Goal: Information Seeking & Learning: Learn about a topic

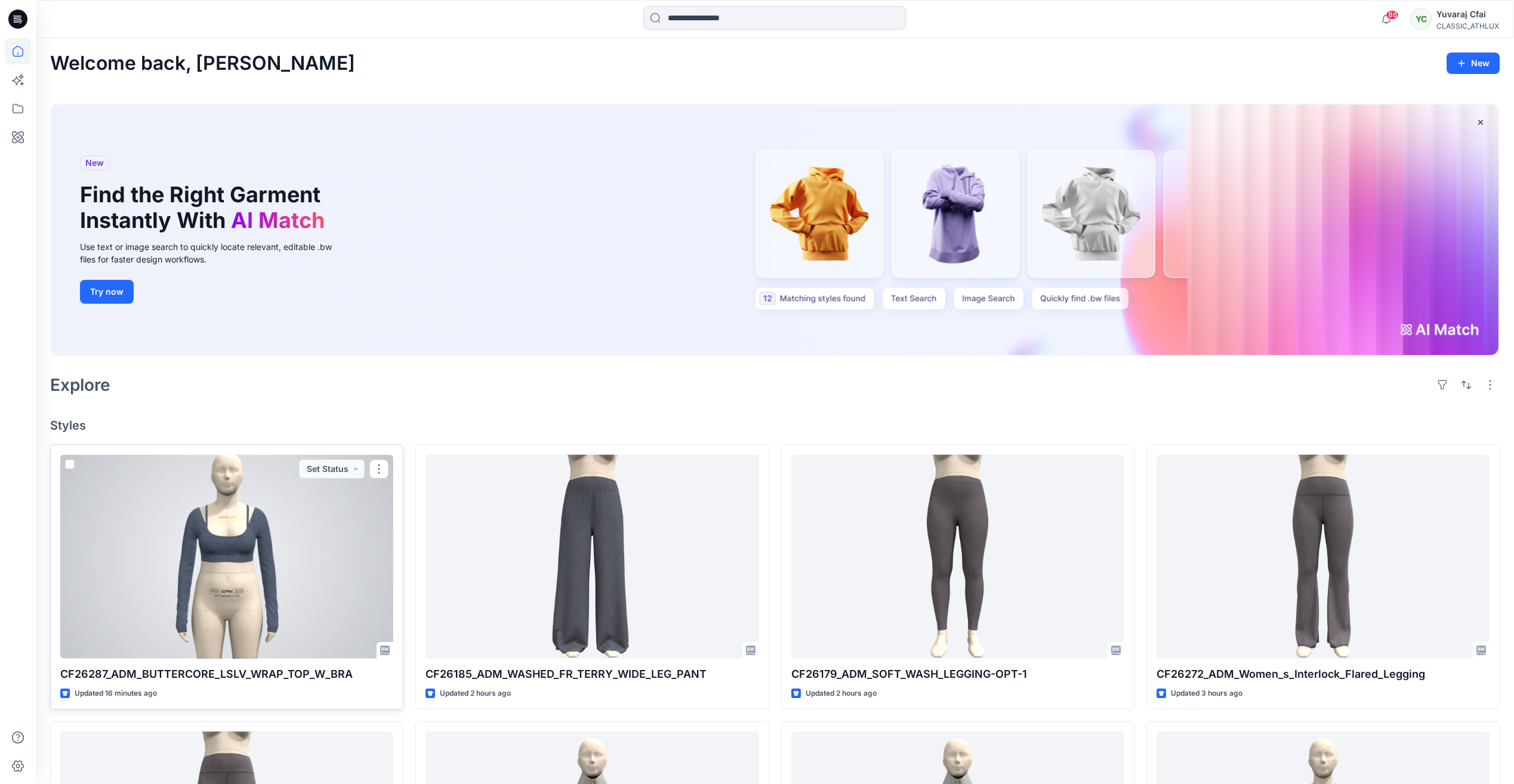
click at [273, 557] on div at bounding box center [226, 555] width 332 height 203
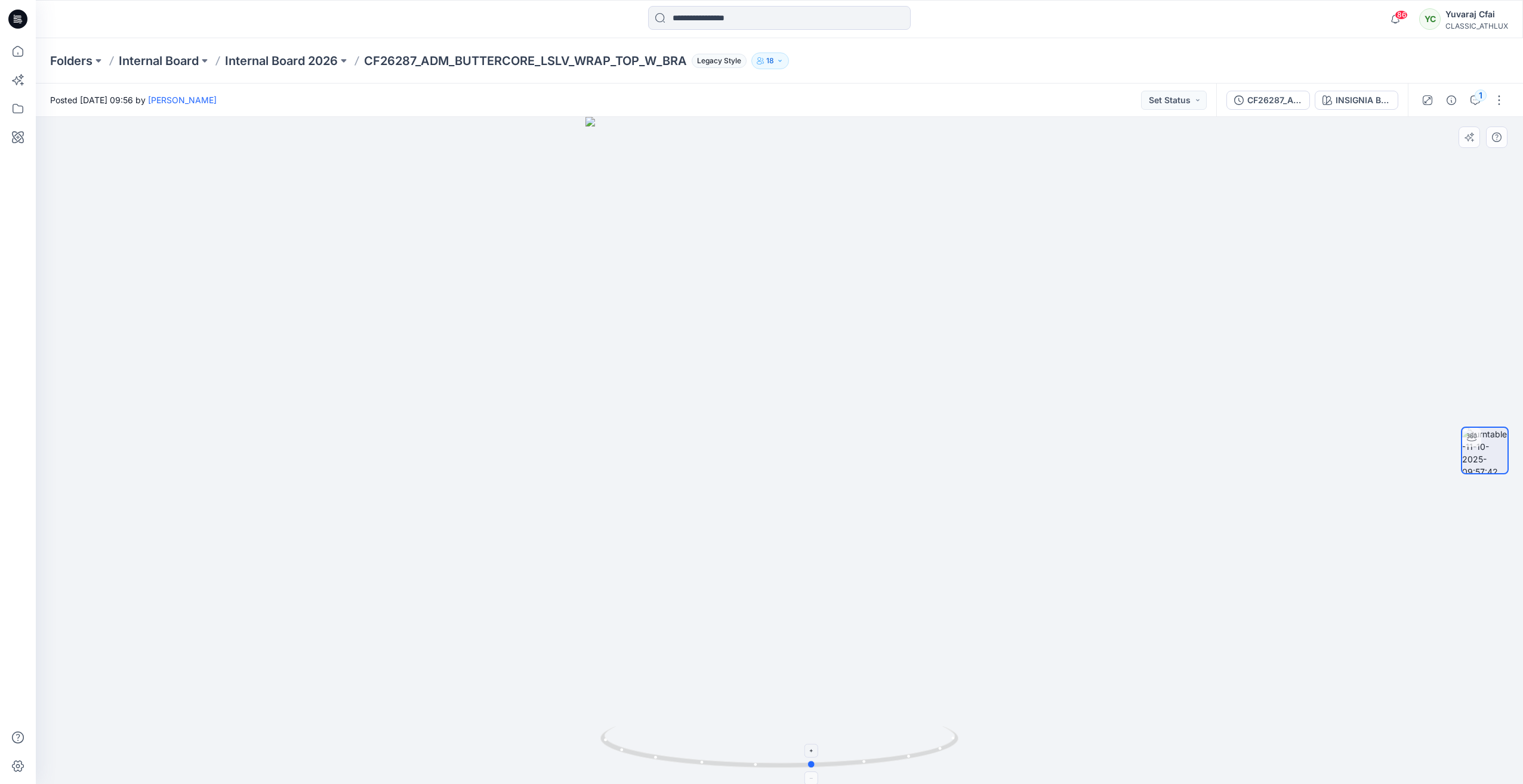
drag, startPoint x: 773, startPoint y: 769, endPoint x: 815, endPoint y: 753, distance: 44.9
click at [815, 753] on icon at bounding box center [781, 748] width 361 height 45
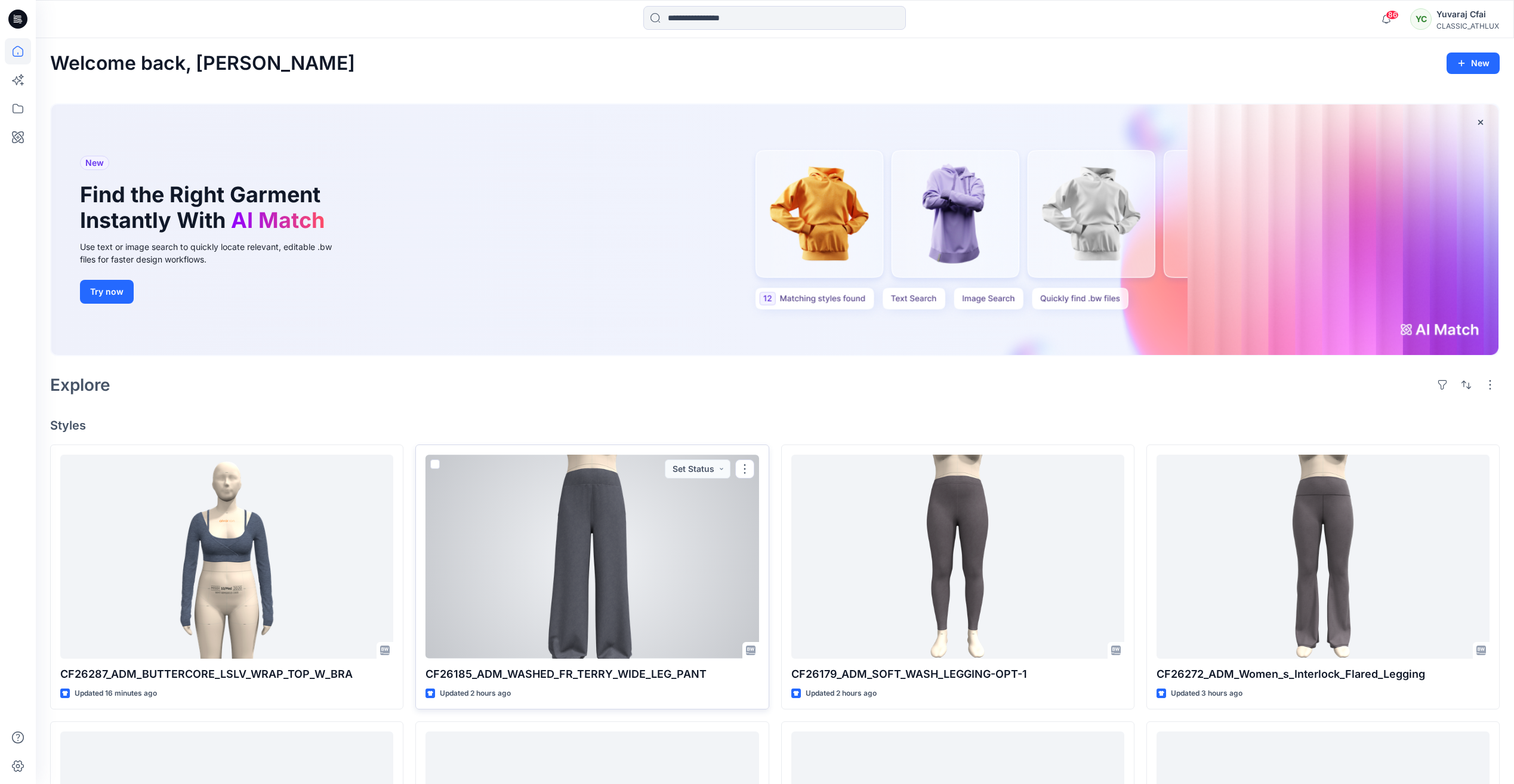
click at [594, 535] on div at bounding box center [591, 555] width 332 height 203
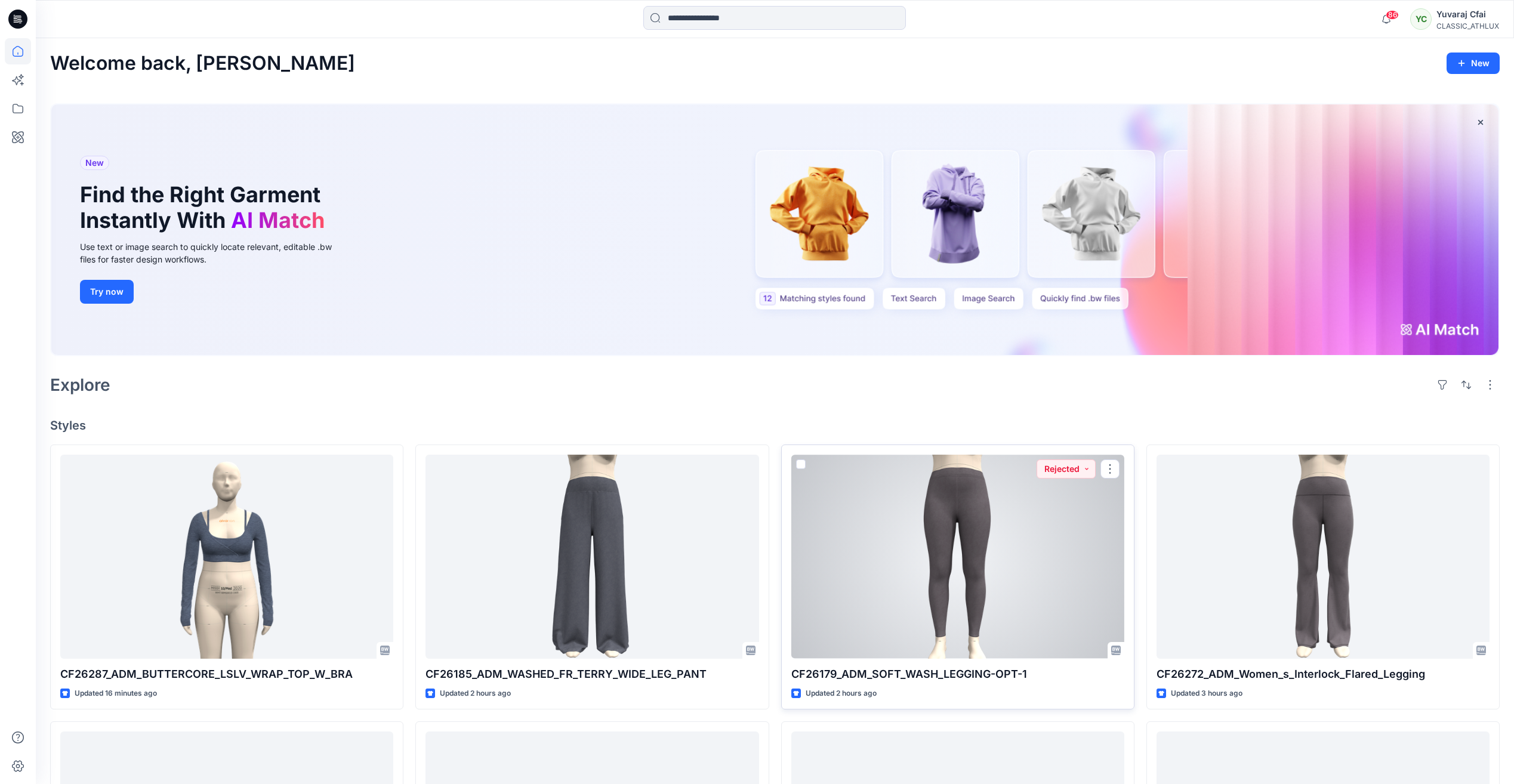
click at [925, 611] on div at bounding box center [957, 555] width 332 height 203
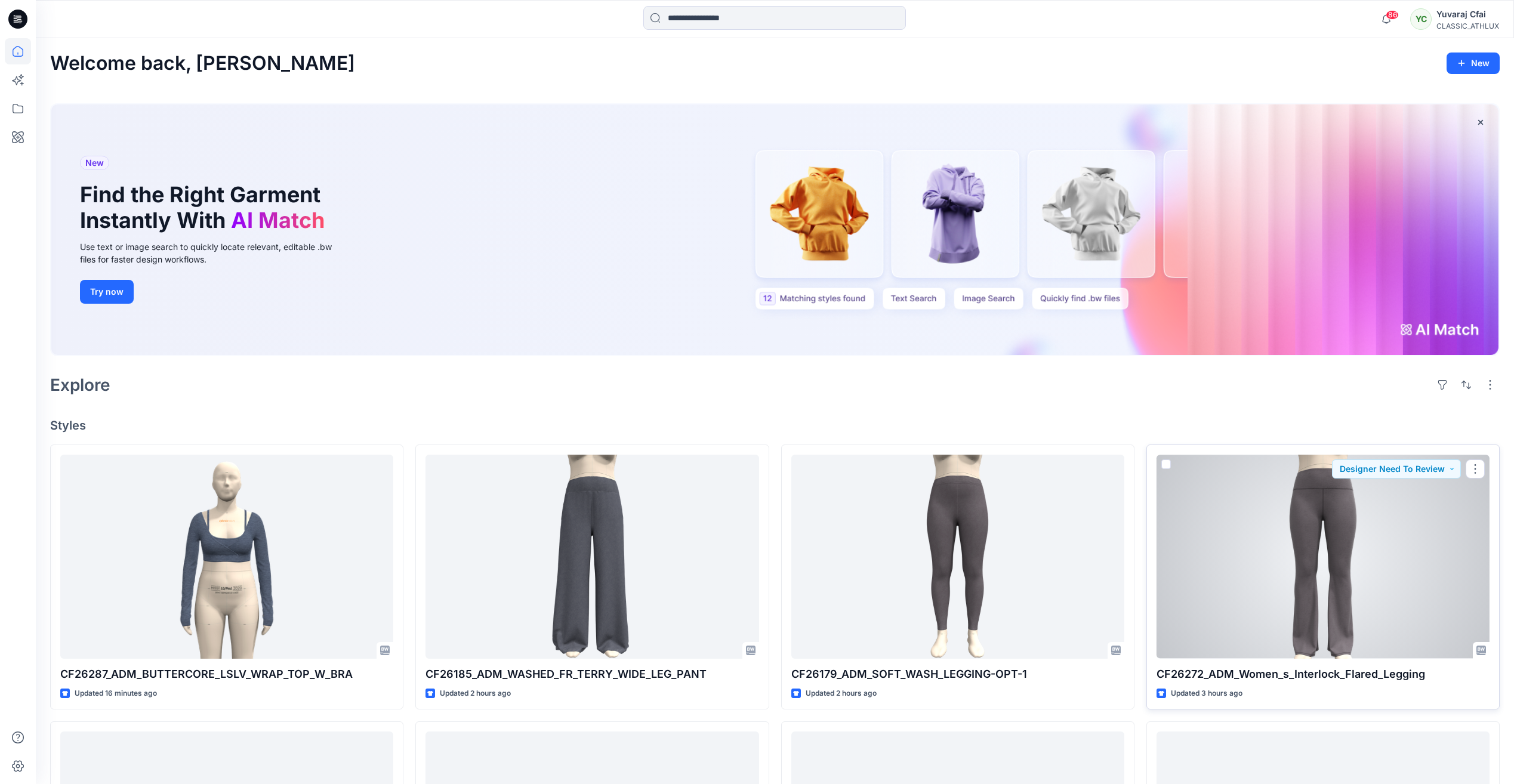
click at [1331, 575] on div at bounding box center [1322, 555] width 332 height 203
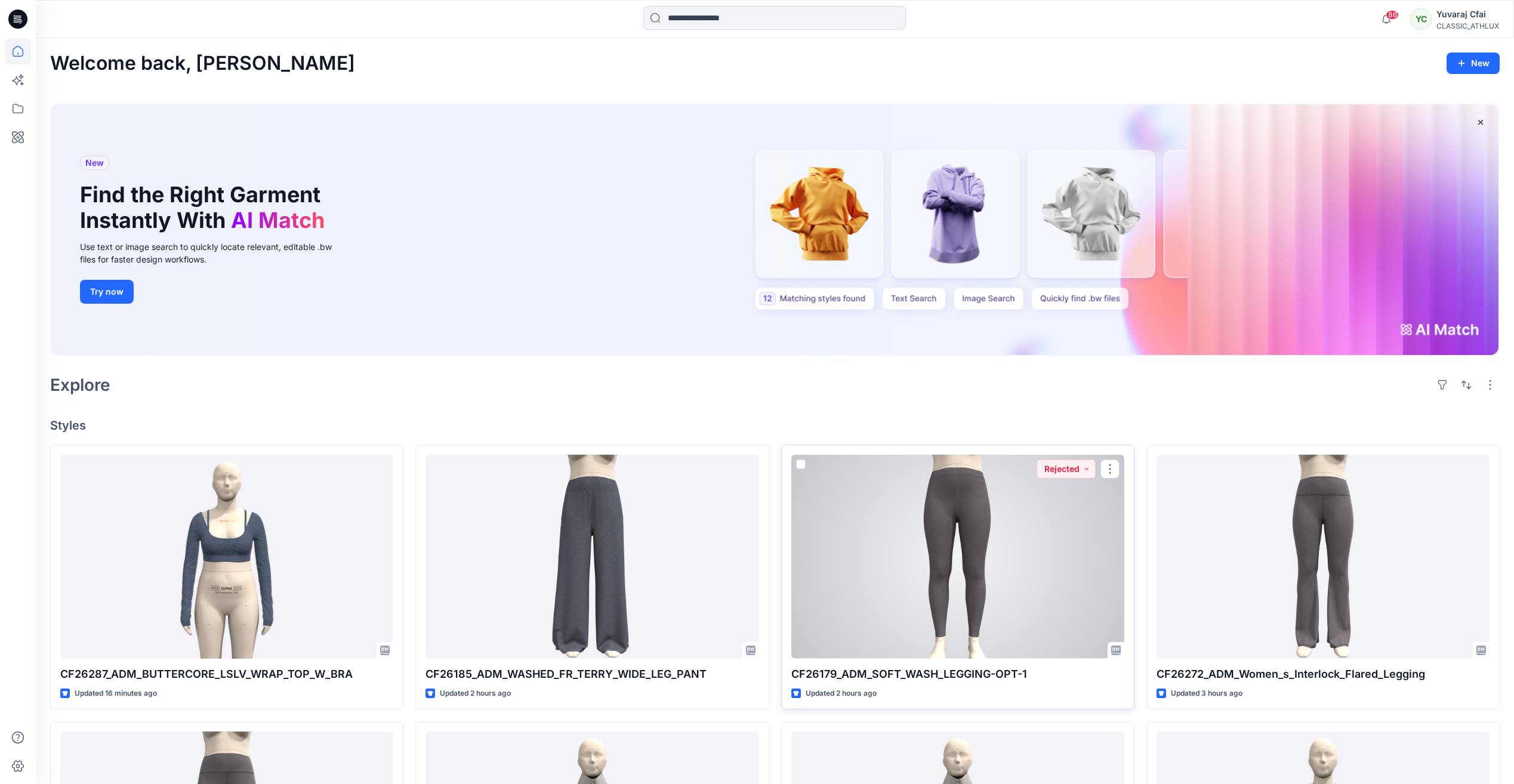
click at [913, 552] on div at bounding box center [957, 555] width 332 height 203
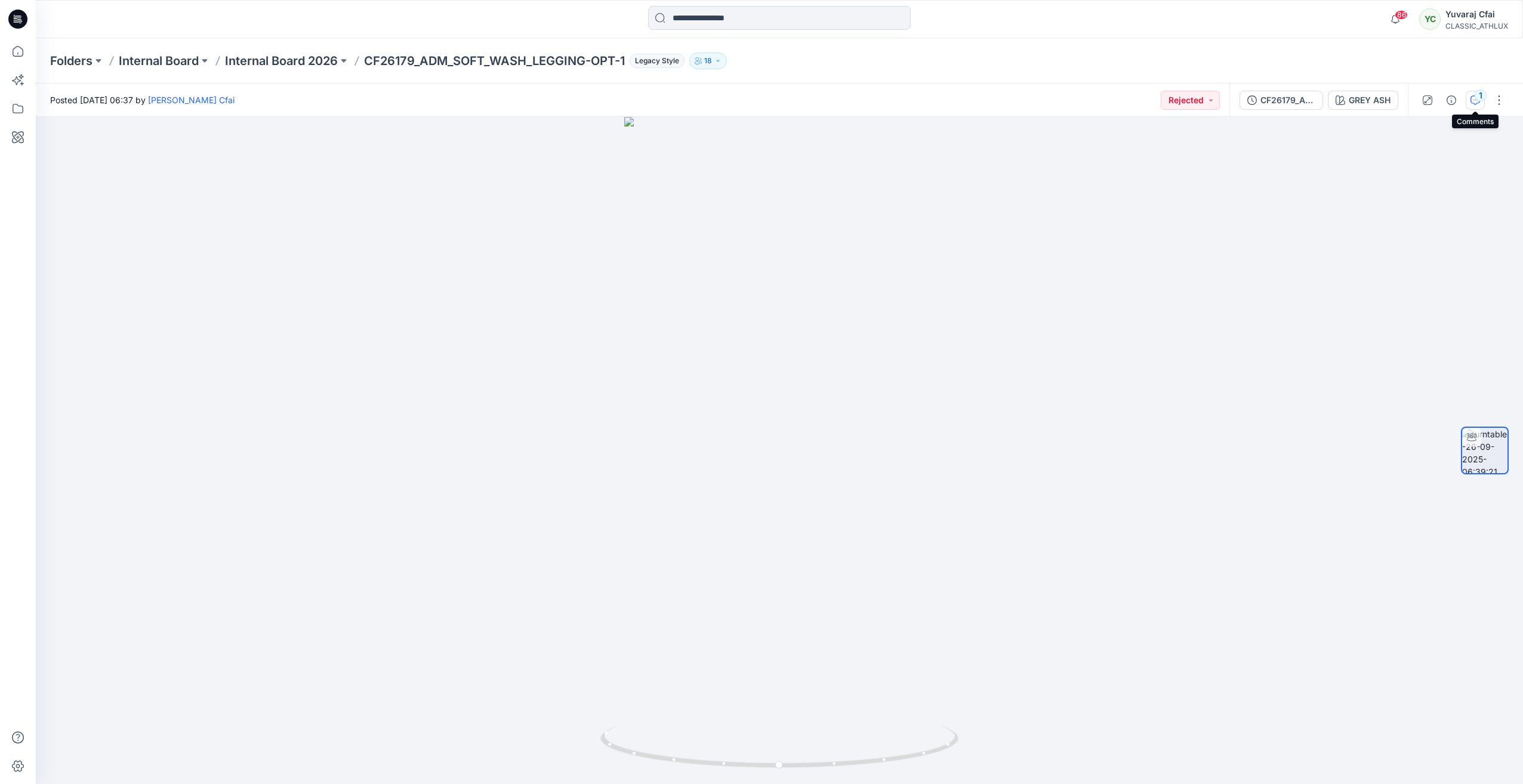
click at [1474, 97] on icon "button" at bounding box center [1475, 100] width 9 height 9
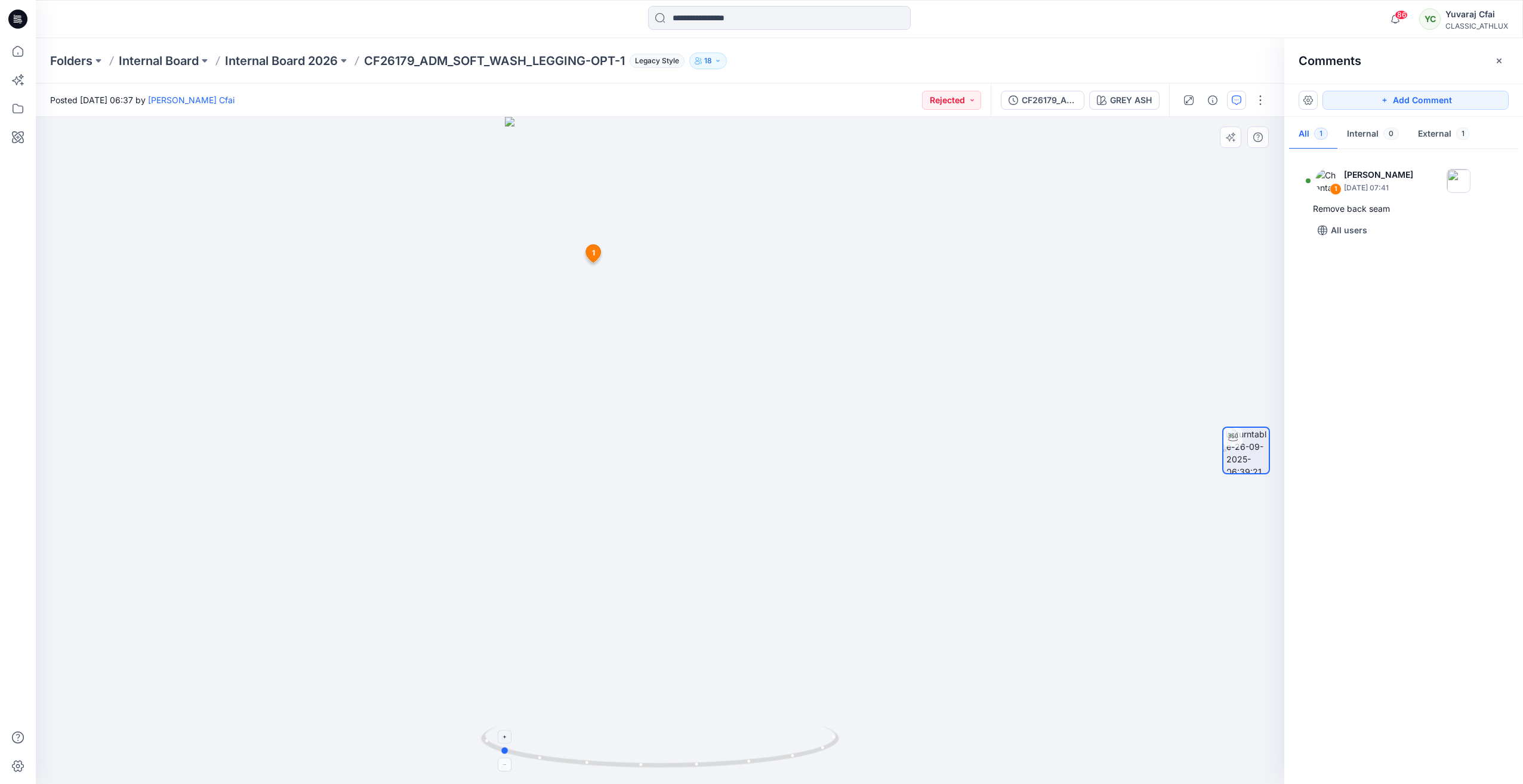
drag, startPoint x: 662, startPoint y: 759, endPoint x: 503, endPoint y: 734, distance: 161.0
click at [503, 735] on icon at bounding box center [661, 748] width 361 height 45
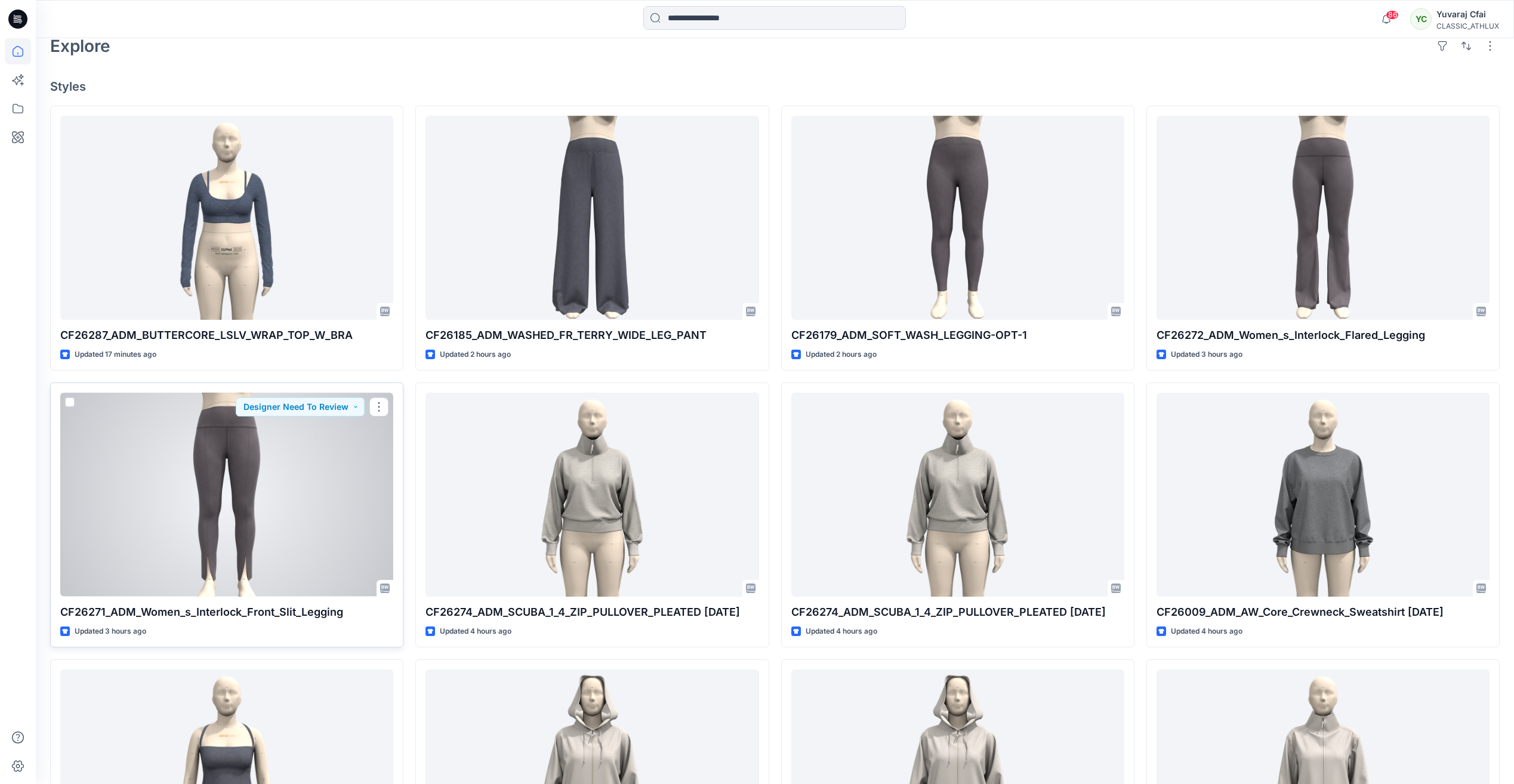
scroll to position [358, 0]
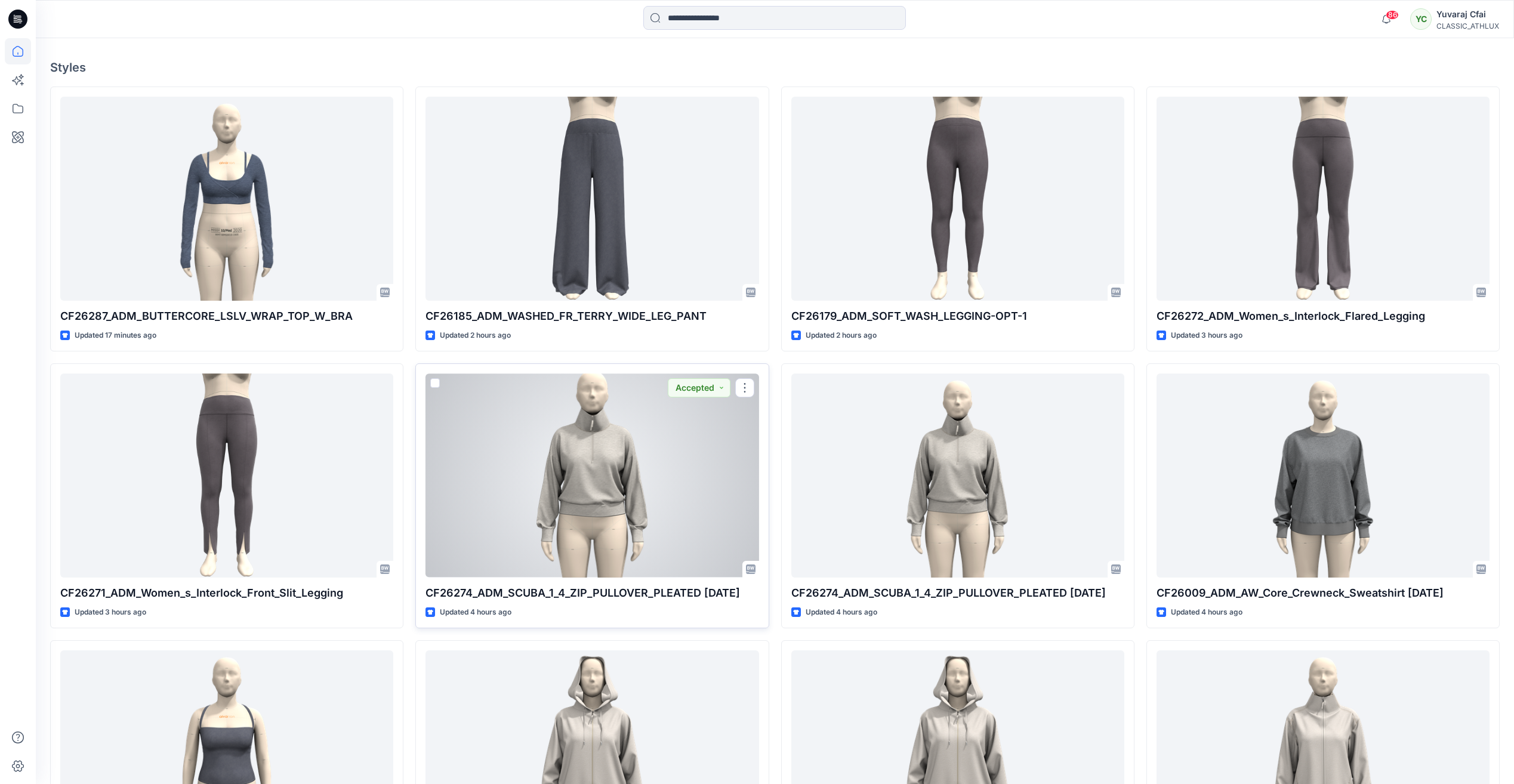
click at [559, 461] on div at bounding box center [591, 474] width 332 height 203
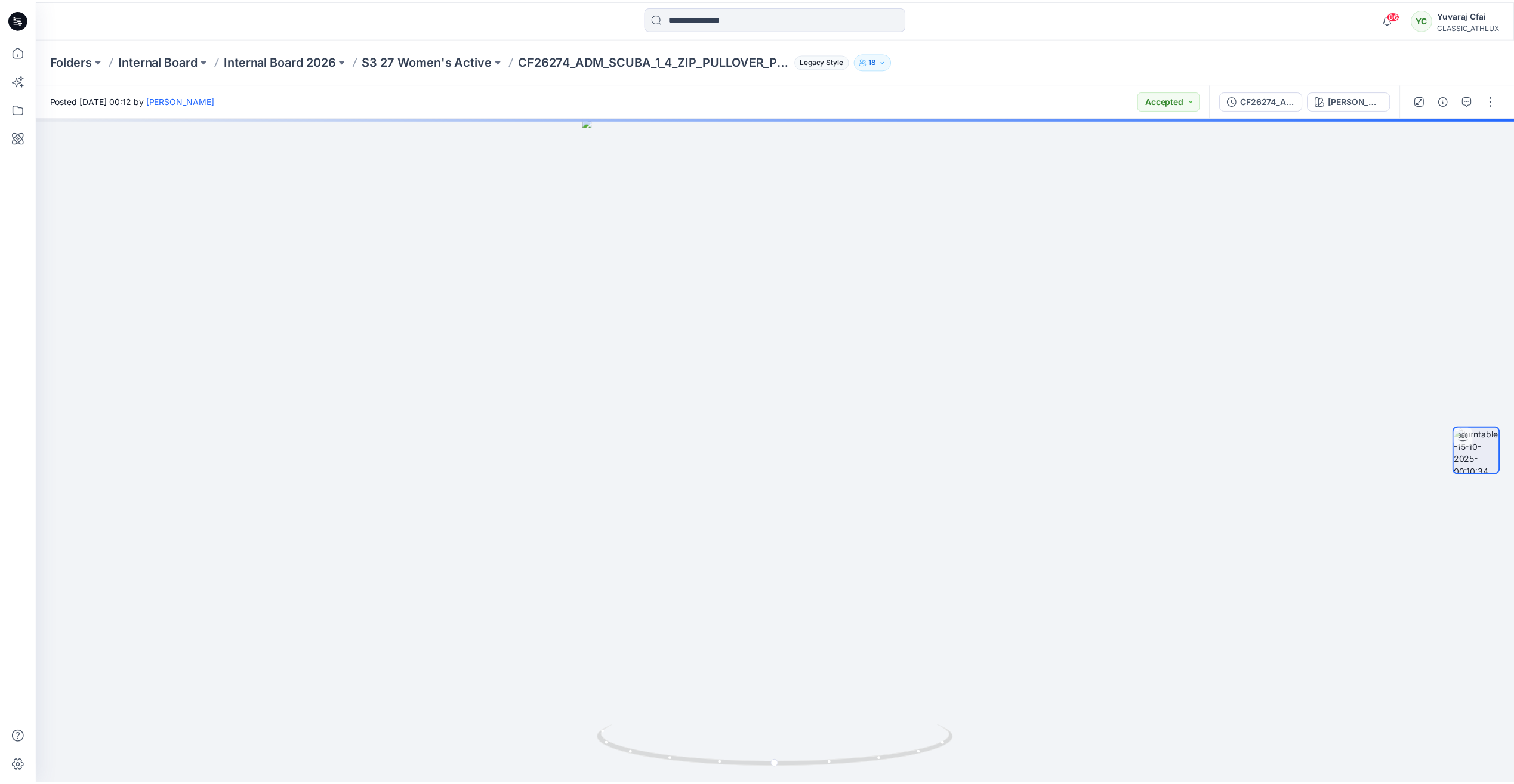
scroll to position [358, 0]
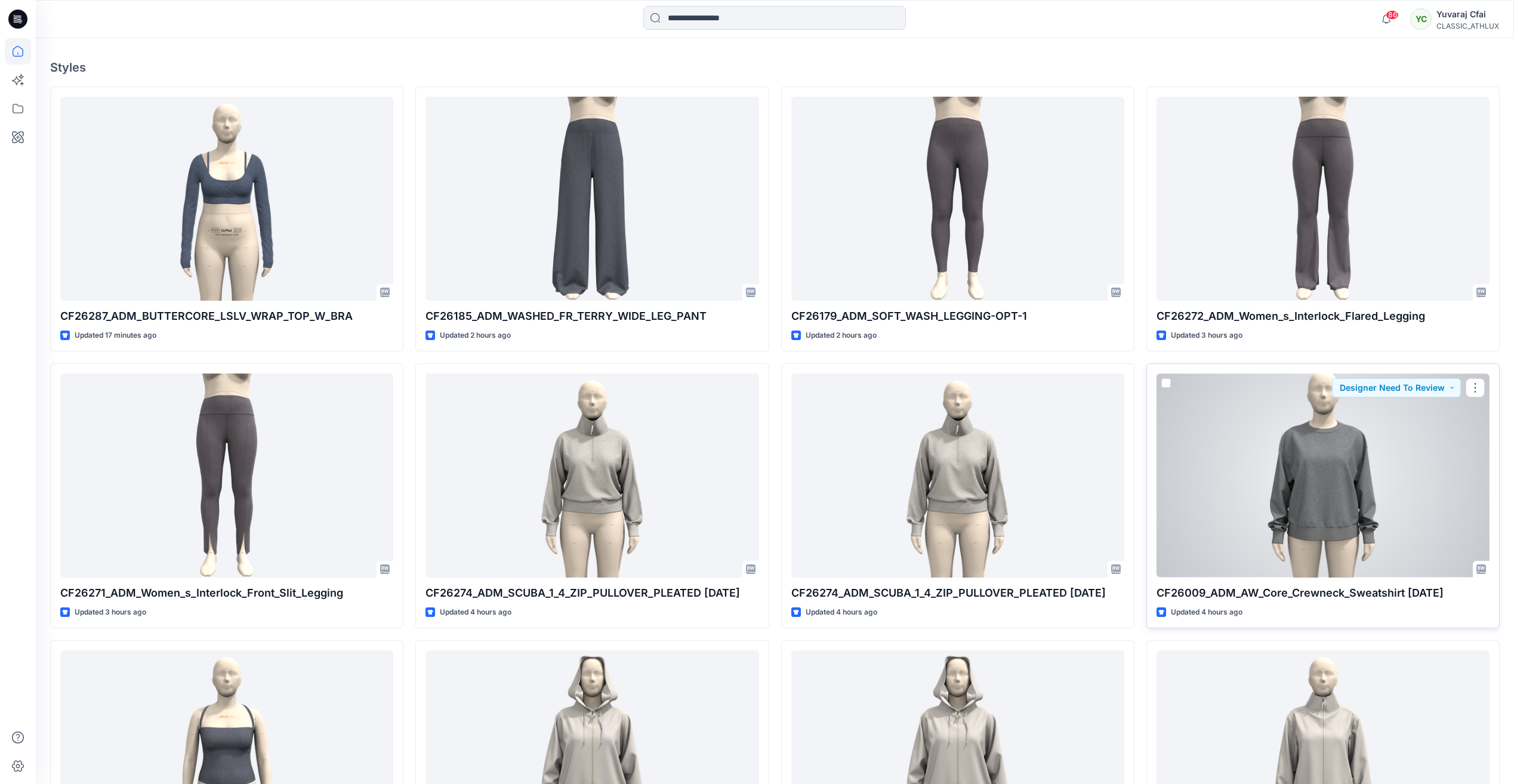
click at [1410, 481] on div at bounding box center [1322, 474] width 332 height 203
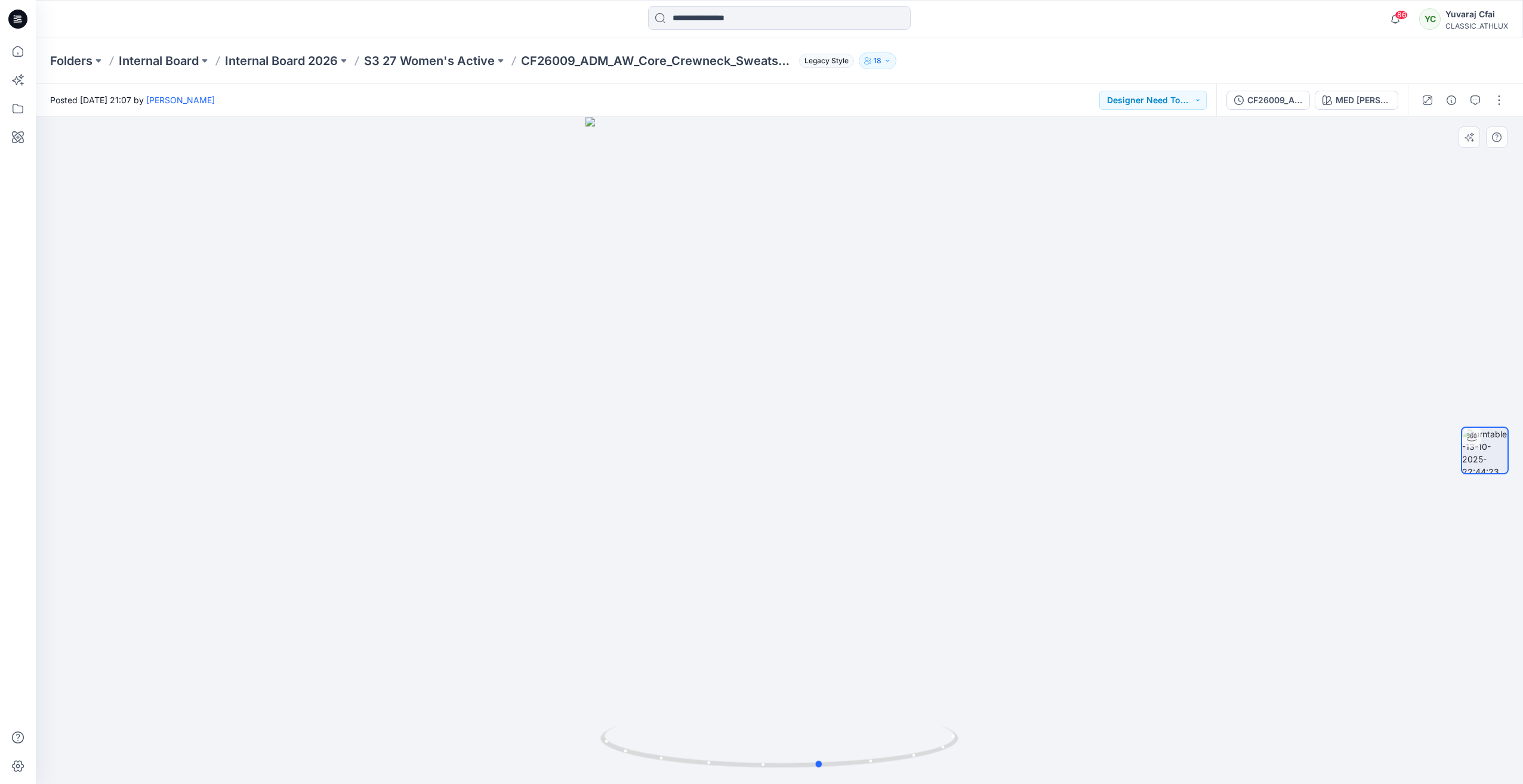
drag, startPoint x: 787, startPoint y: 765, endPoint x: 470, endPoint y: 731, distance: 318.8
click at [470, 731] on div at bounding box center [779, 450] width 1487 height 667
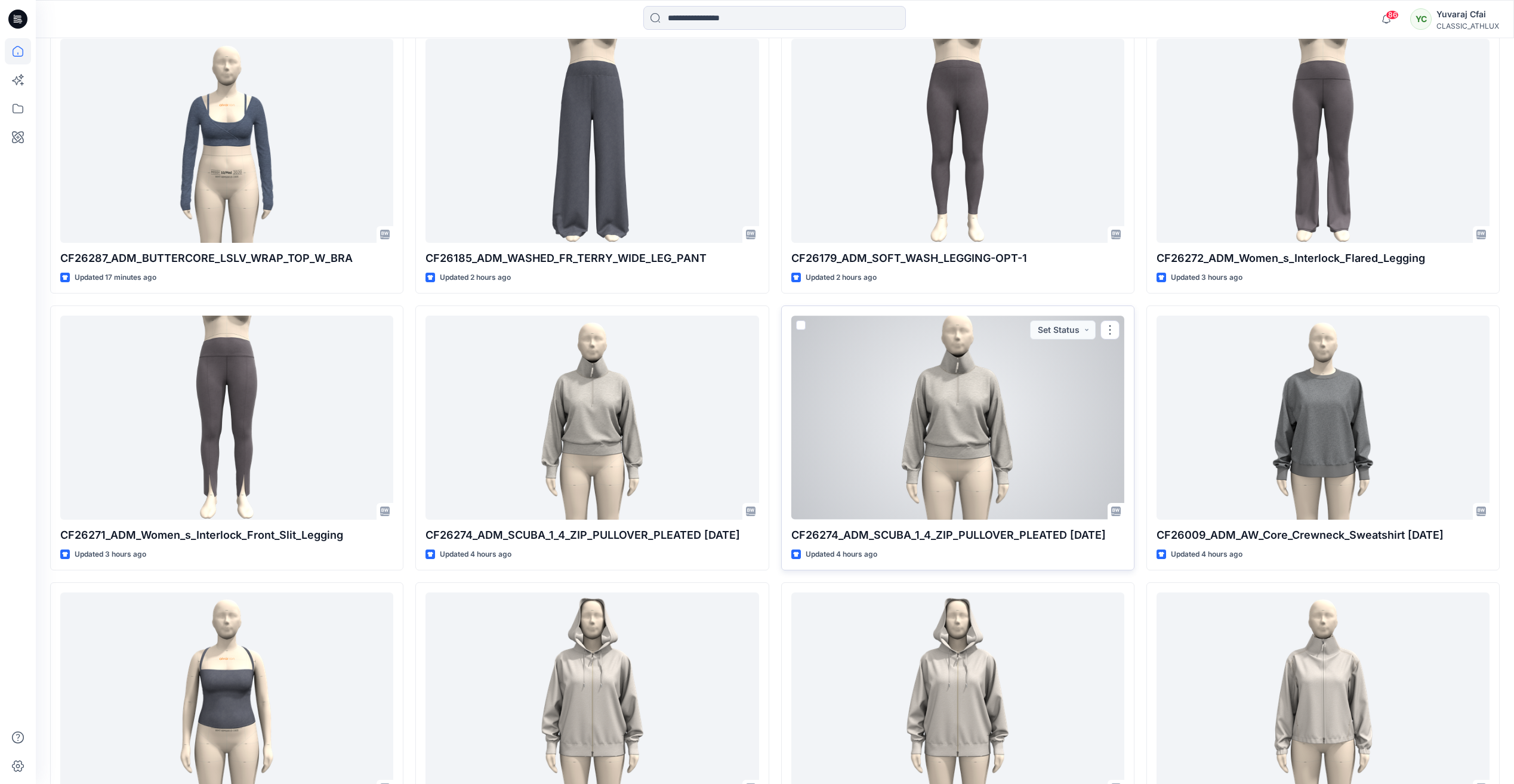
scroll to position [536, 0]
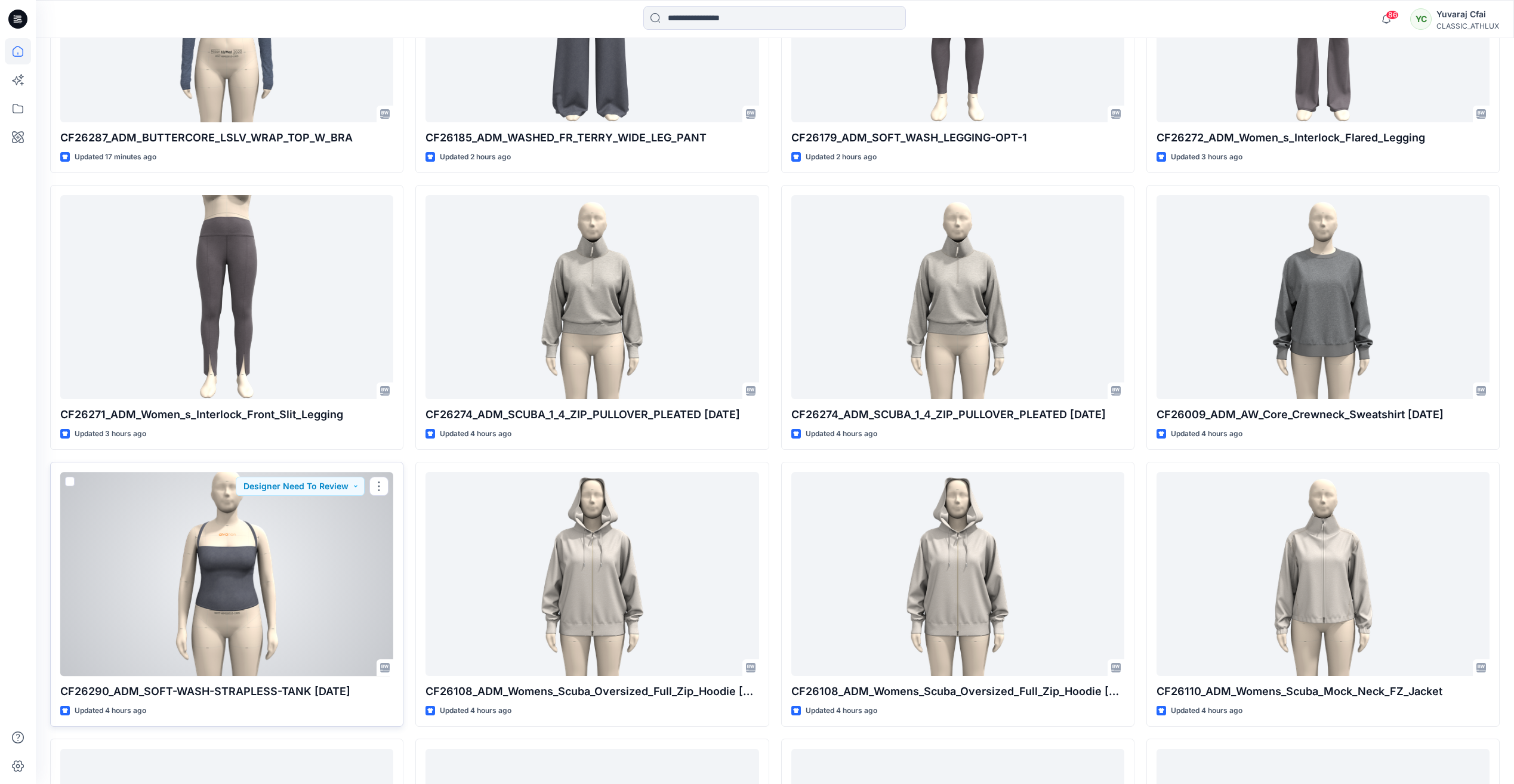
click at [290, 563] on div at bounding box center [226, 573] width 332 height 203
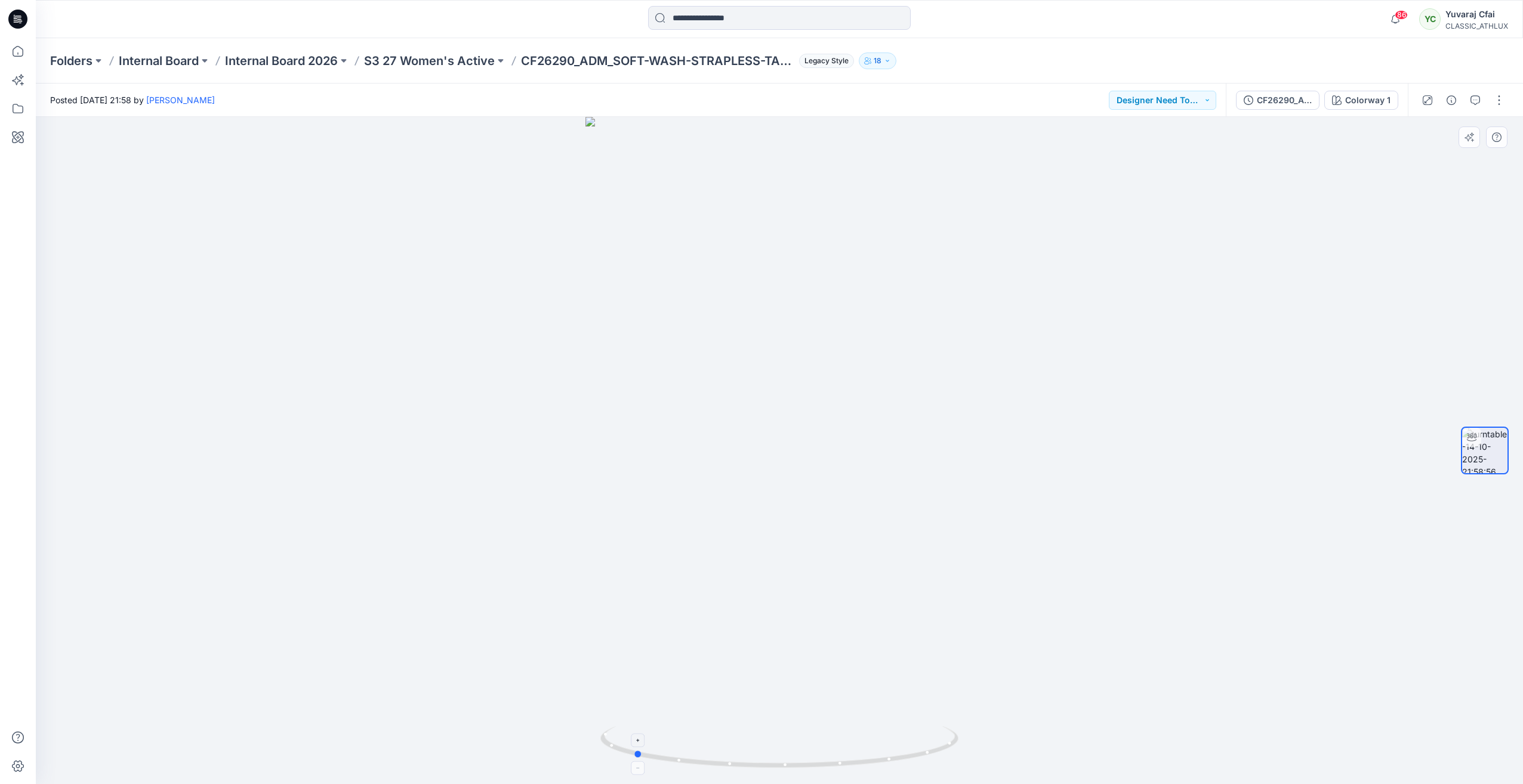
drag, startPoint x: 782, startPoint y: 767, endPoint x: 636, endPoint y: 758, distance: 146.3
click at [636, 758] on icon at bounding box center [781, 748] width 361 height 45
click at [1272, 107] on div "CF26290_ADM_SOFT-WASH-STRAPLESS-TANK [DATE]" at bounding box center [1283, 100] width 55 height 13
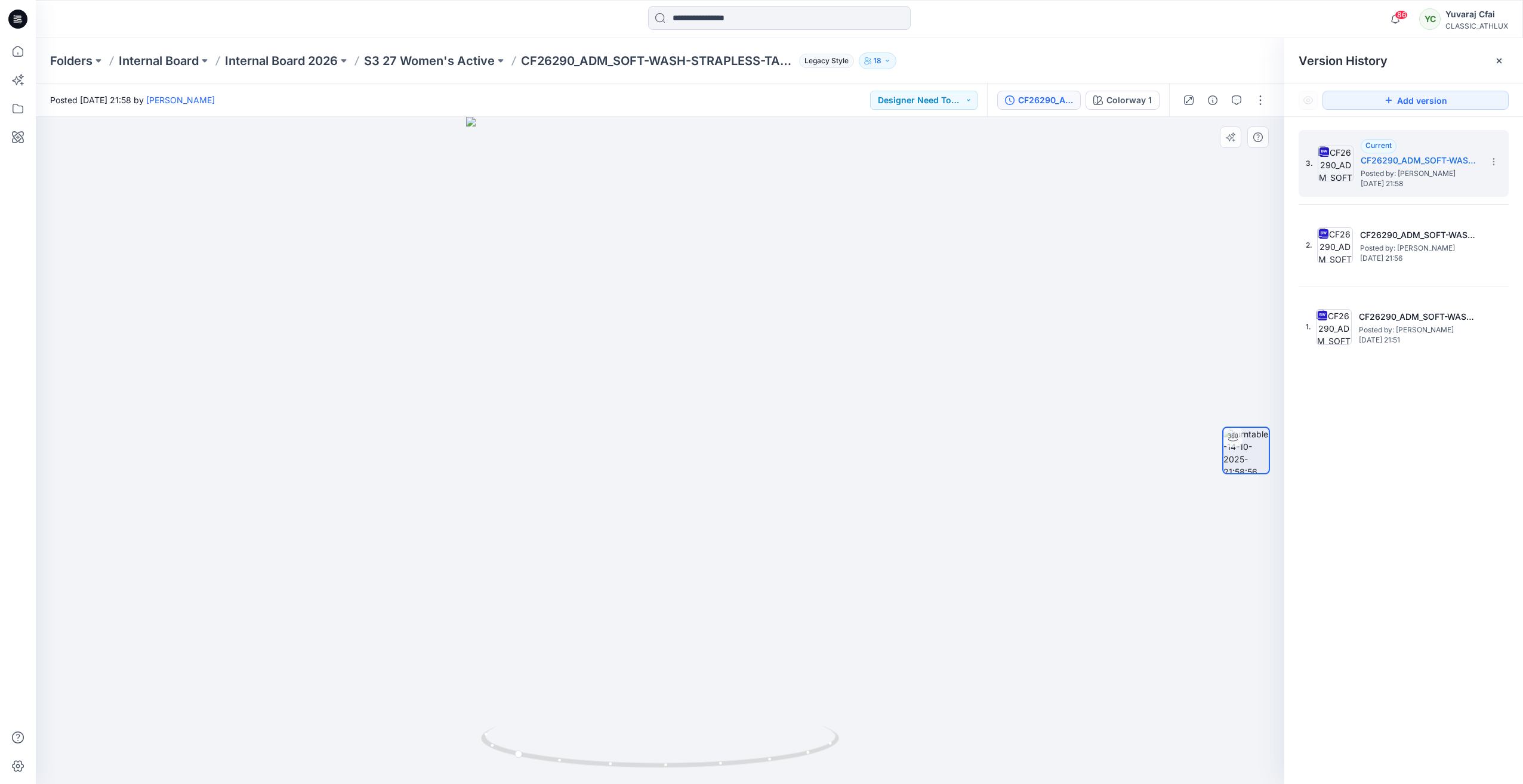
click at [969, 578] on div at bounding box center [659, 450] width 1248 height 667
click at [1431, 312] on h5 "CF26290_ADM_SOFT-WASH-STRAPLESS-TANK [DATE]" at bounding box center [1417, 317] width 119 height 15
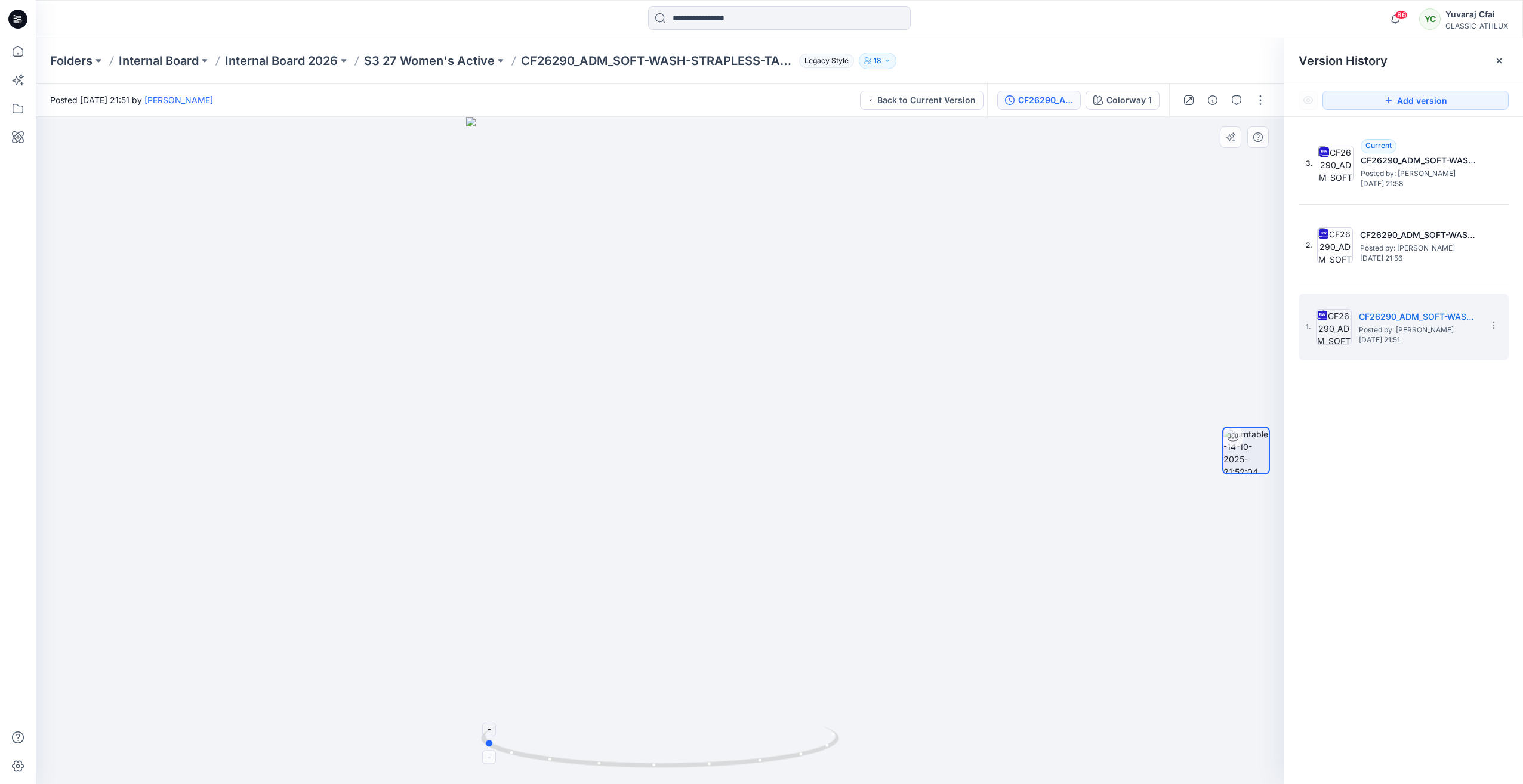
drag, startPoint x: 658, startPoint y: 765, endPoint x: 484, endPoint y: 749, distance: 174.7
click at [482, 753] on icon at bounding box center [661, 748] width 361 height 45
click at [1426, 243] on span "Posted by: Chantal Athlux" at bounding box center [1419, 248] width 119 height 12
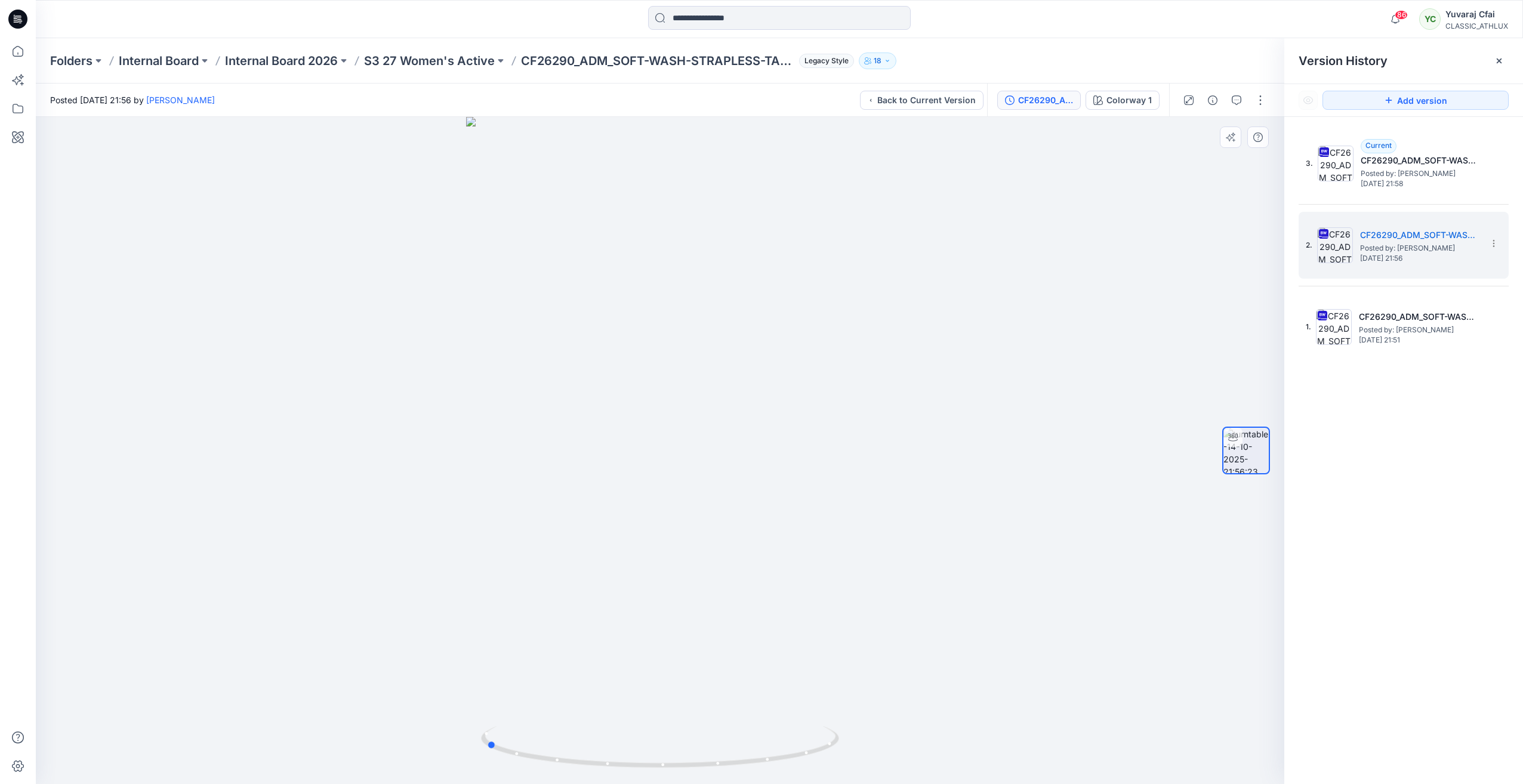
drag, startPoint x: 665, startPoint y: 767, endPoint x: 848, endPoint y: 770, distance: 183.0
click at [848, 764] on div at bounding box center [659, 450] width 1248 height 667
click at [1452, 171] on span "Posted by: Chantal Athlux" at bounding box center [1419, 173] width 119 height 12
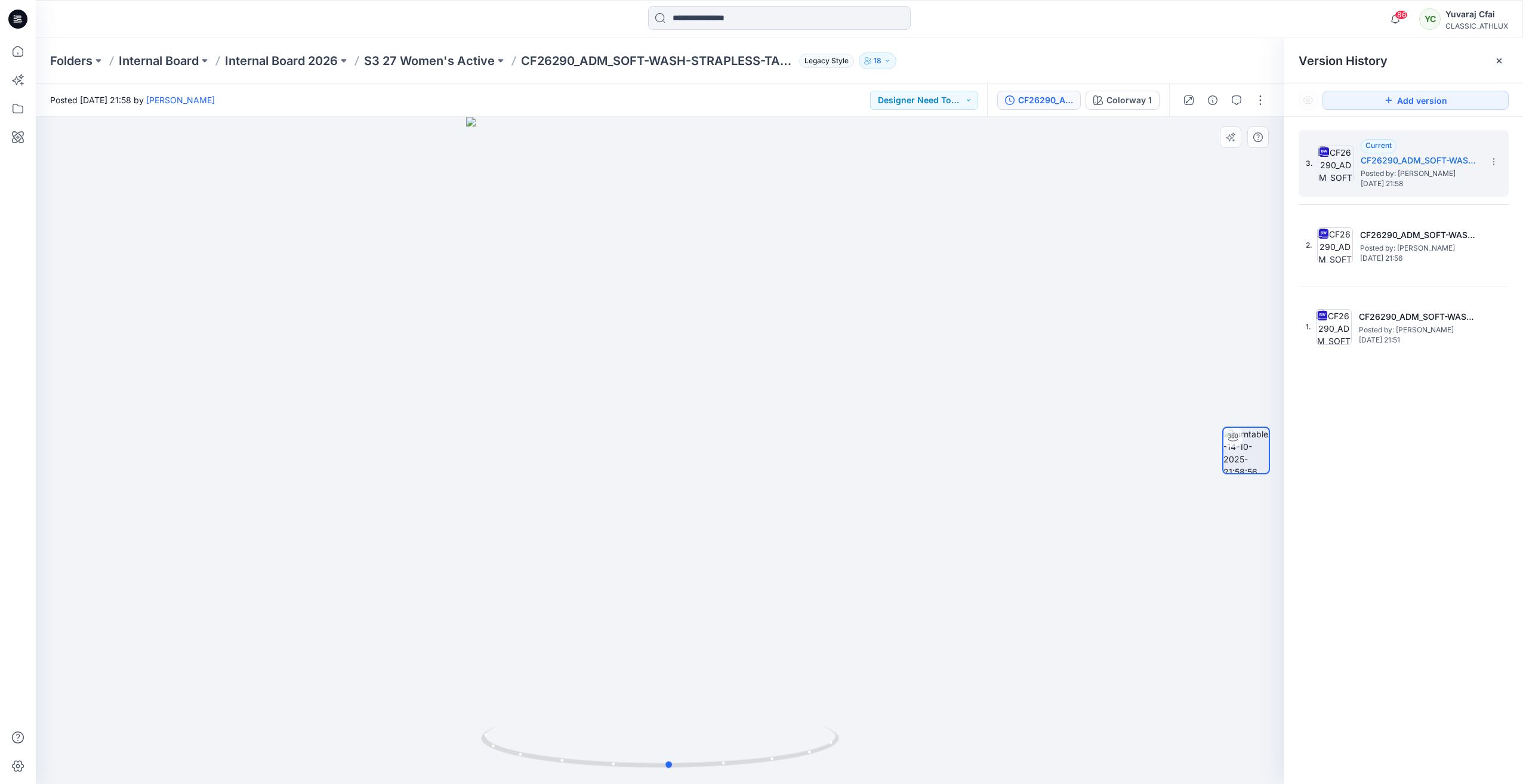
drag, startPoint x: 667, startPoint y: 770, endPoint x: 1034, endPoint y: 761, distance: 367.1
click at [1034, 761] on div at bounding box center [659, 450] width 1248 height 667
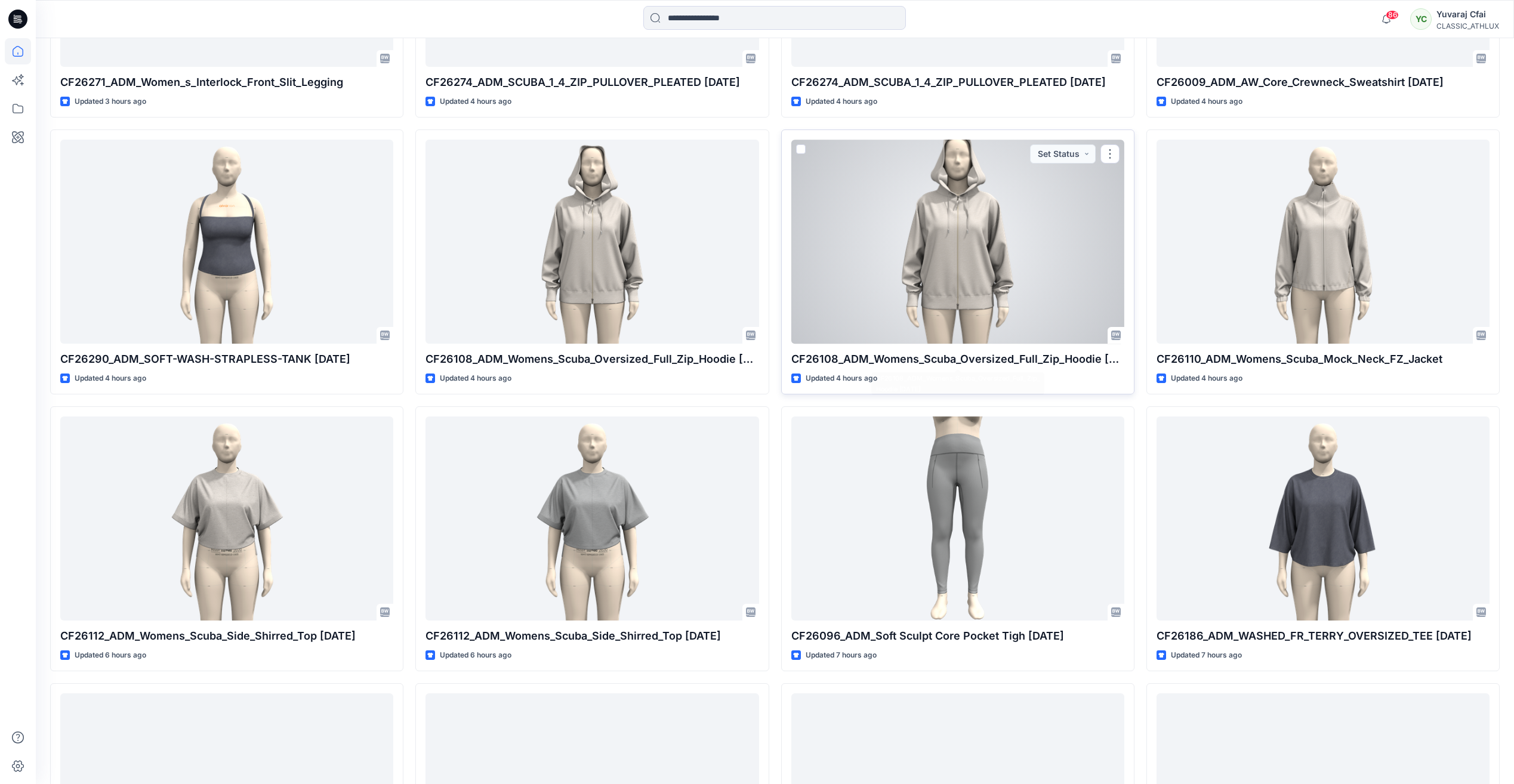
scroll to position [894, 0]
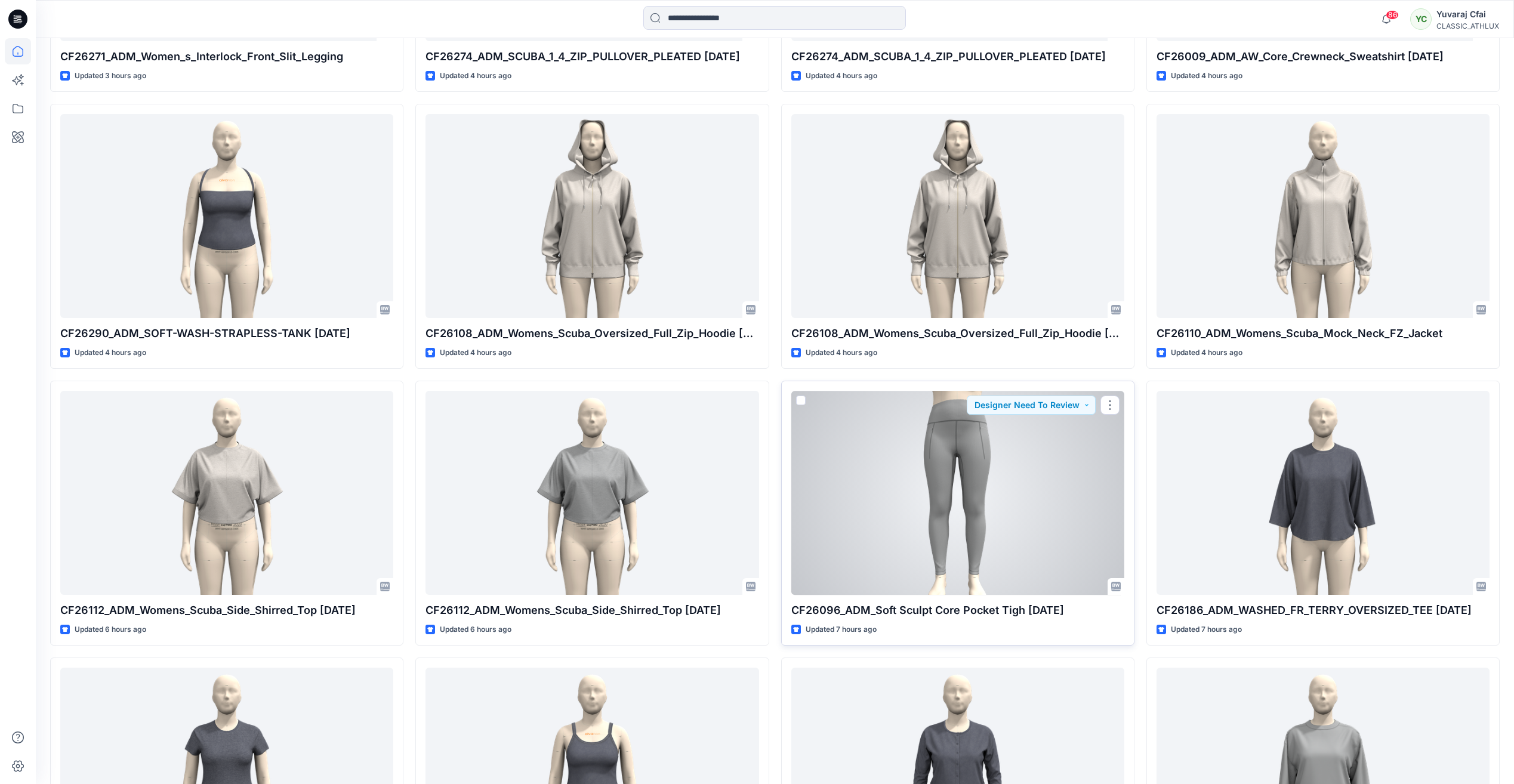
click at [1010, 502] on div at bounding box center [957, 492] width 332 height 203
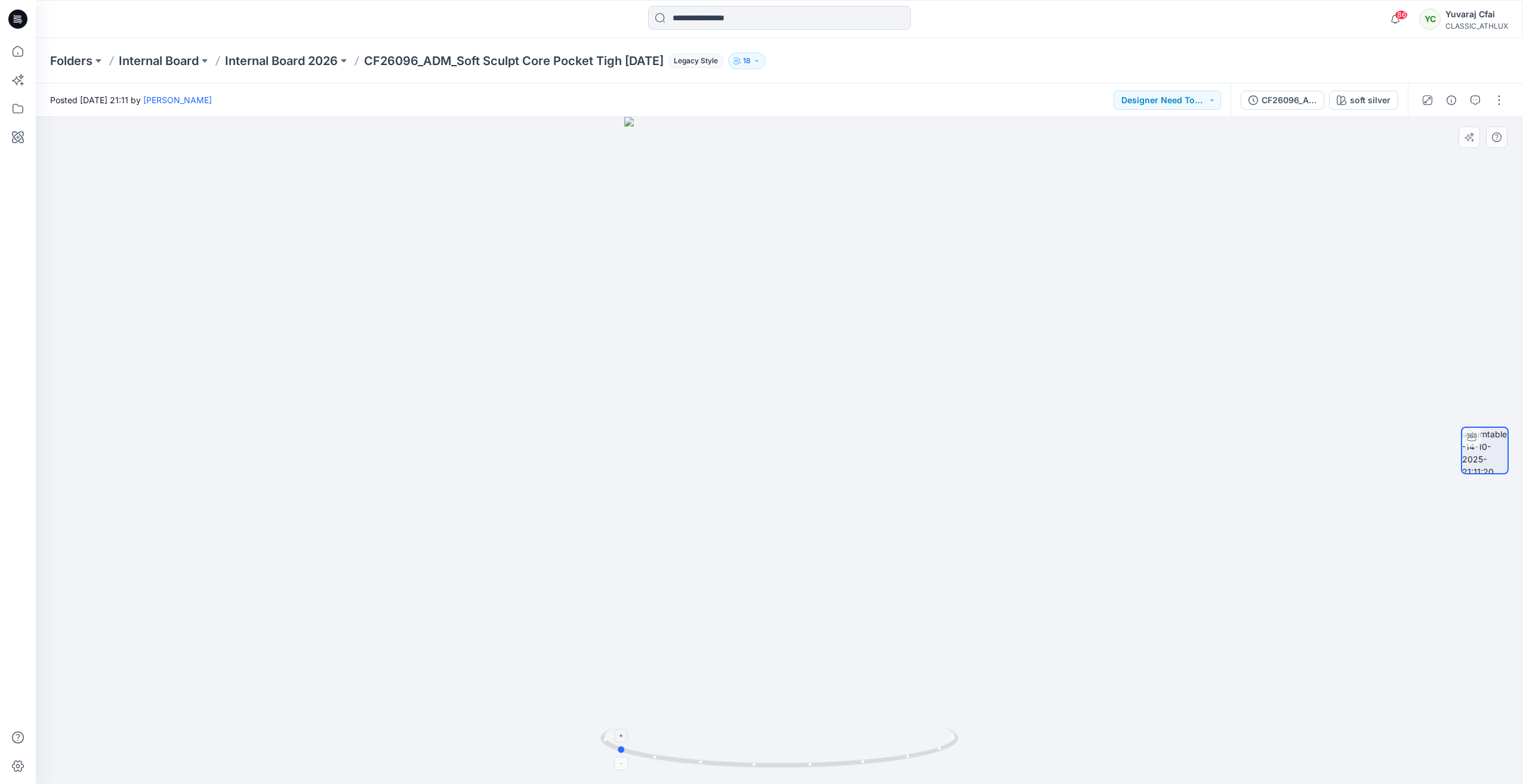
drag, startPoint x: 775, startPoint y: 765, endPoint x: 611, endPoint y: 729, distance: 167.9
click at [611, 729] on icon at bounding box center [781, 748] width 361 height 45
drag, startPoint x: 752, startPoint y: 765, endPoint x: 931, endPoint y: 780, distance: 179.6
click at [931, 764] on div at bounding box center [779, 450] width 1487 height 667
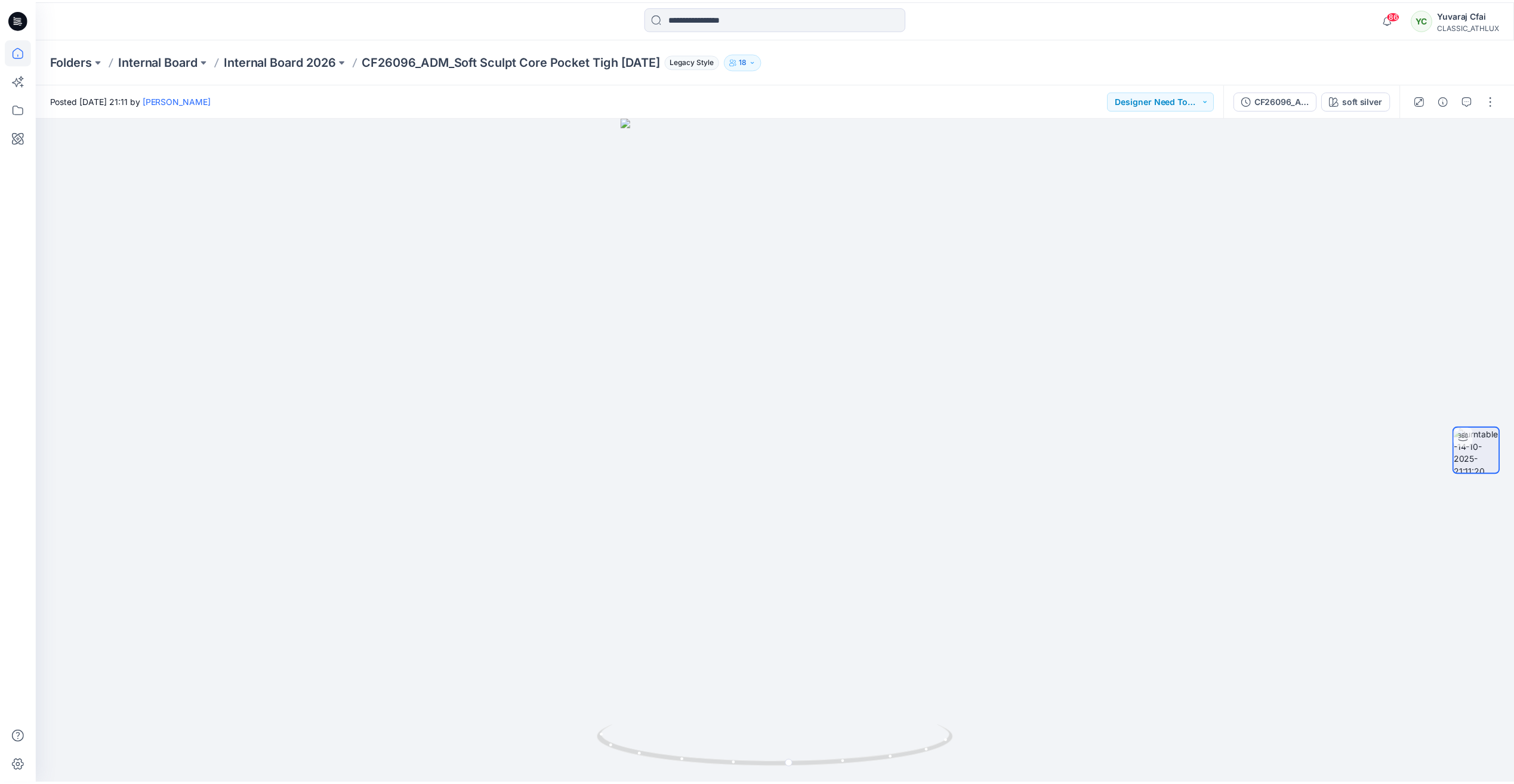
scroll to position [894, 0]
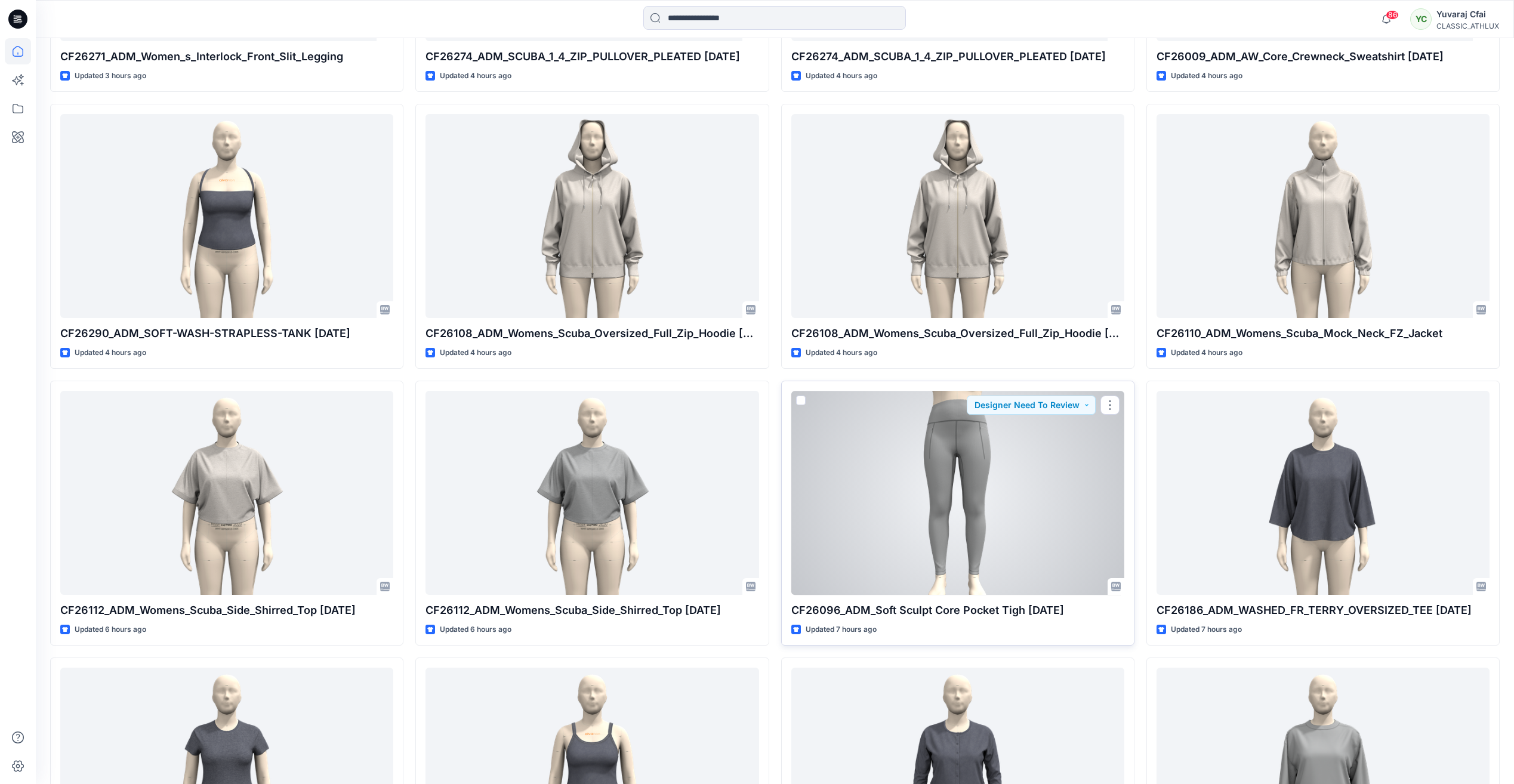
click at [1004, 513] on div at bounding box center [957, 492] width 332 height 203
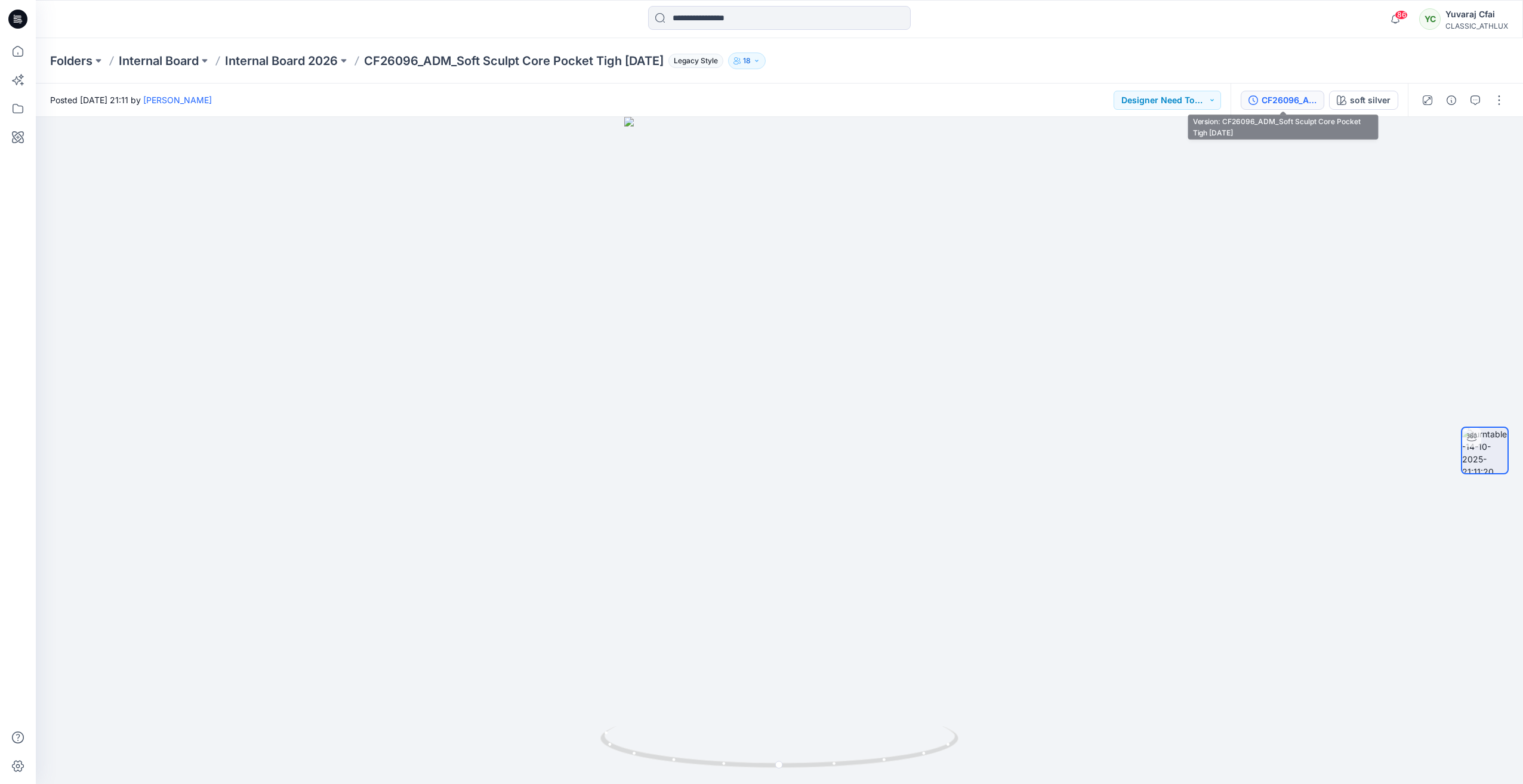
click at [1286, 99] on div "CF26096_ADM_Soft Sculpt Core Pocket Tigh 11OCT25" at bounding box center [1289, 100] width 55 height 13
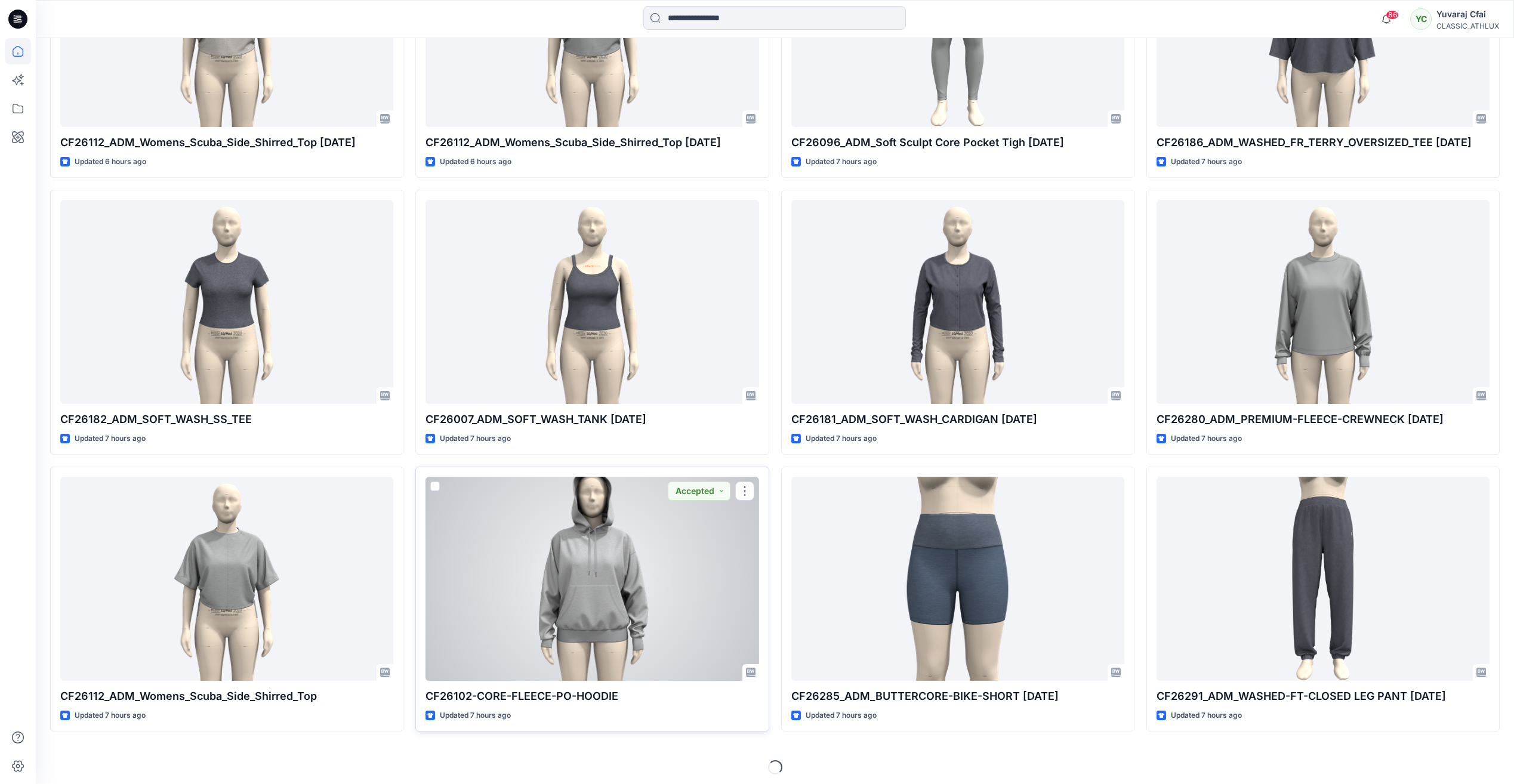
scroll to position [1367, 0]
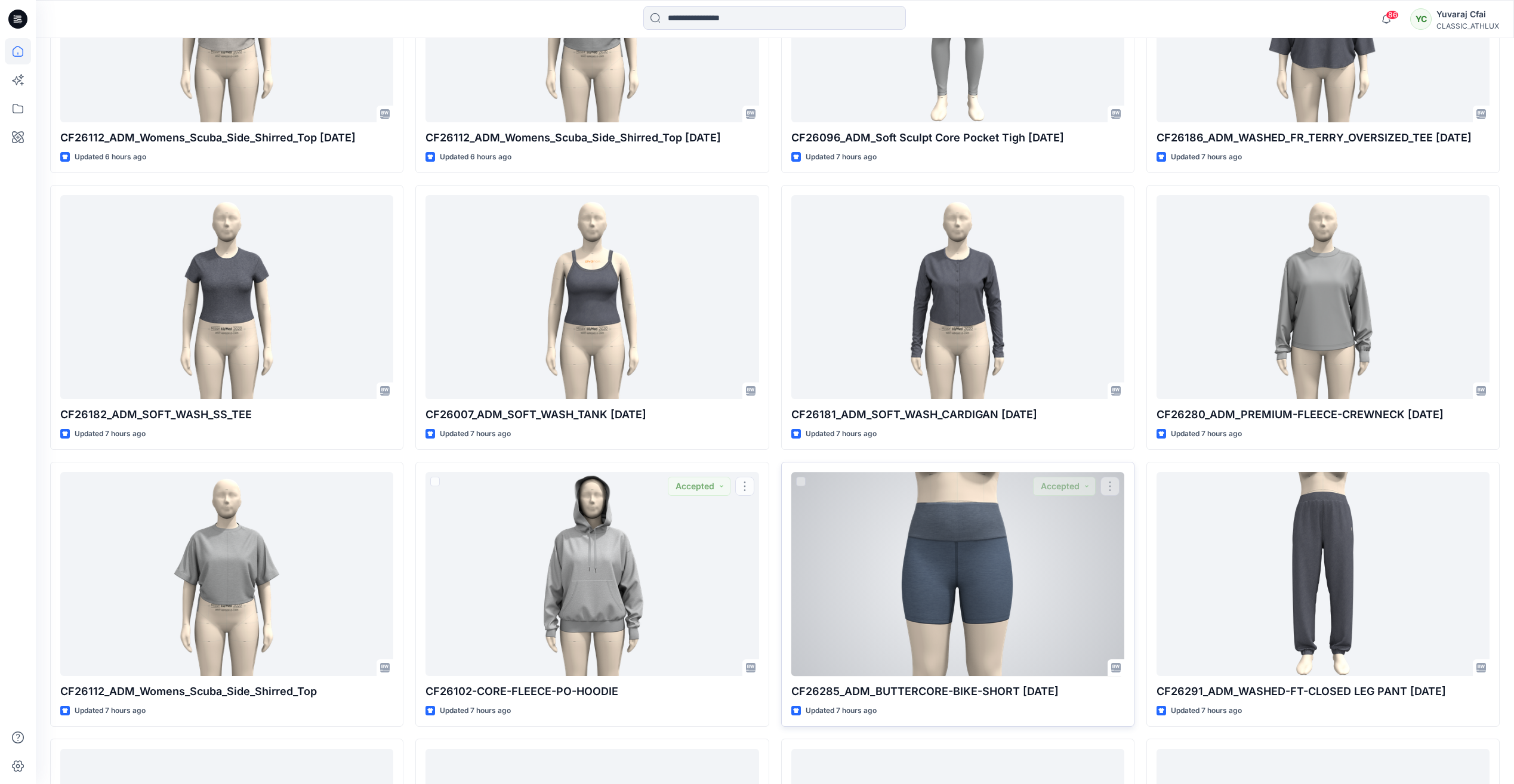
click at [921, 598] on div at bounding box center [957, 573] width 332 height 203
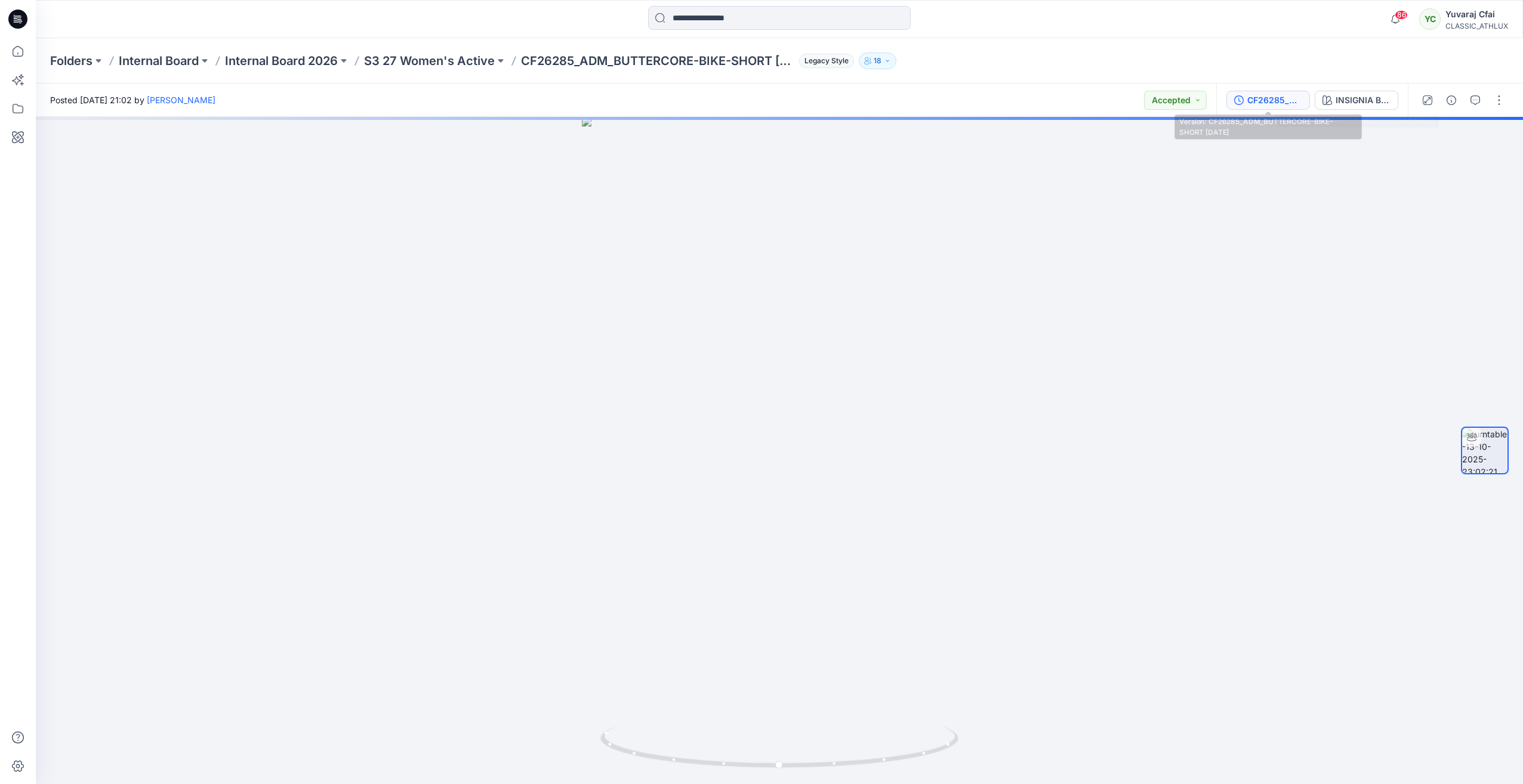
click at [1289, 104] on div "CF26285_ADM_BUTTERCORE-BIKE-SHORT 13OCT25" at bounding box center [1274, 100] width 55 height 13
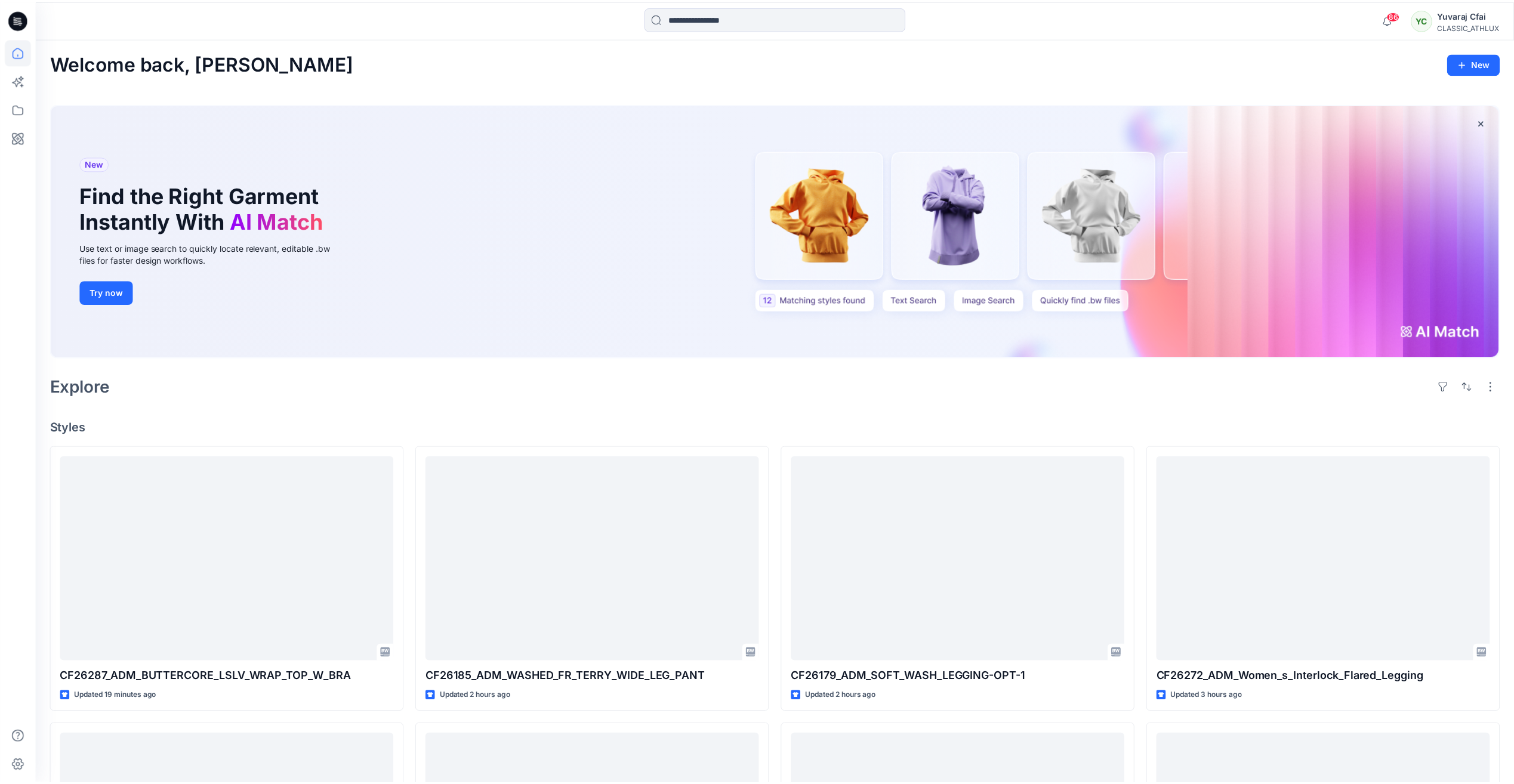
scroll to position [1367, 0]
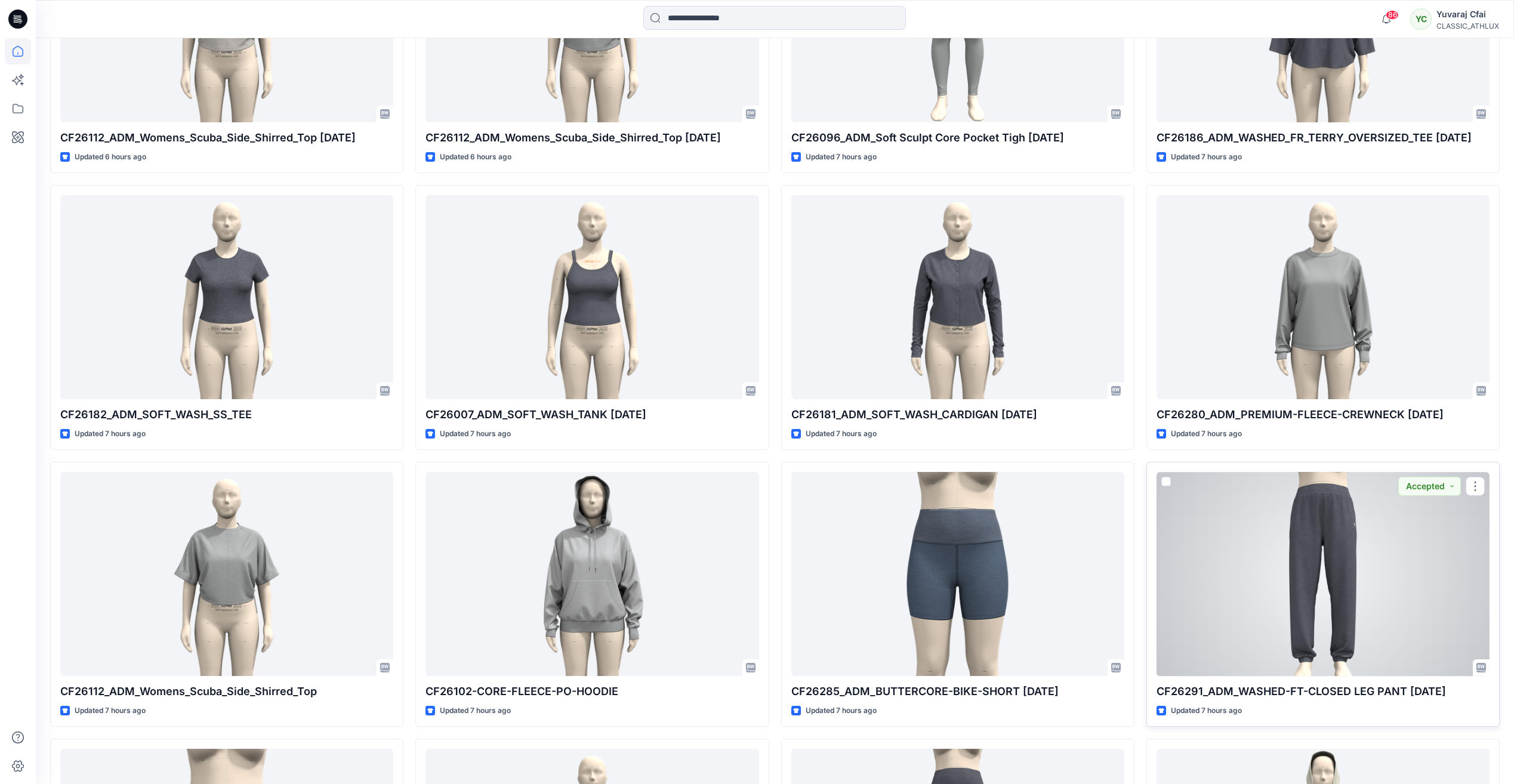
click at [1350, 575] on div at bounding box center [1322, 573] width 332 height 203
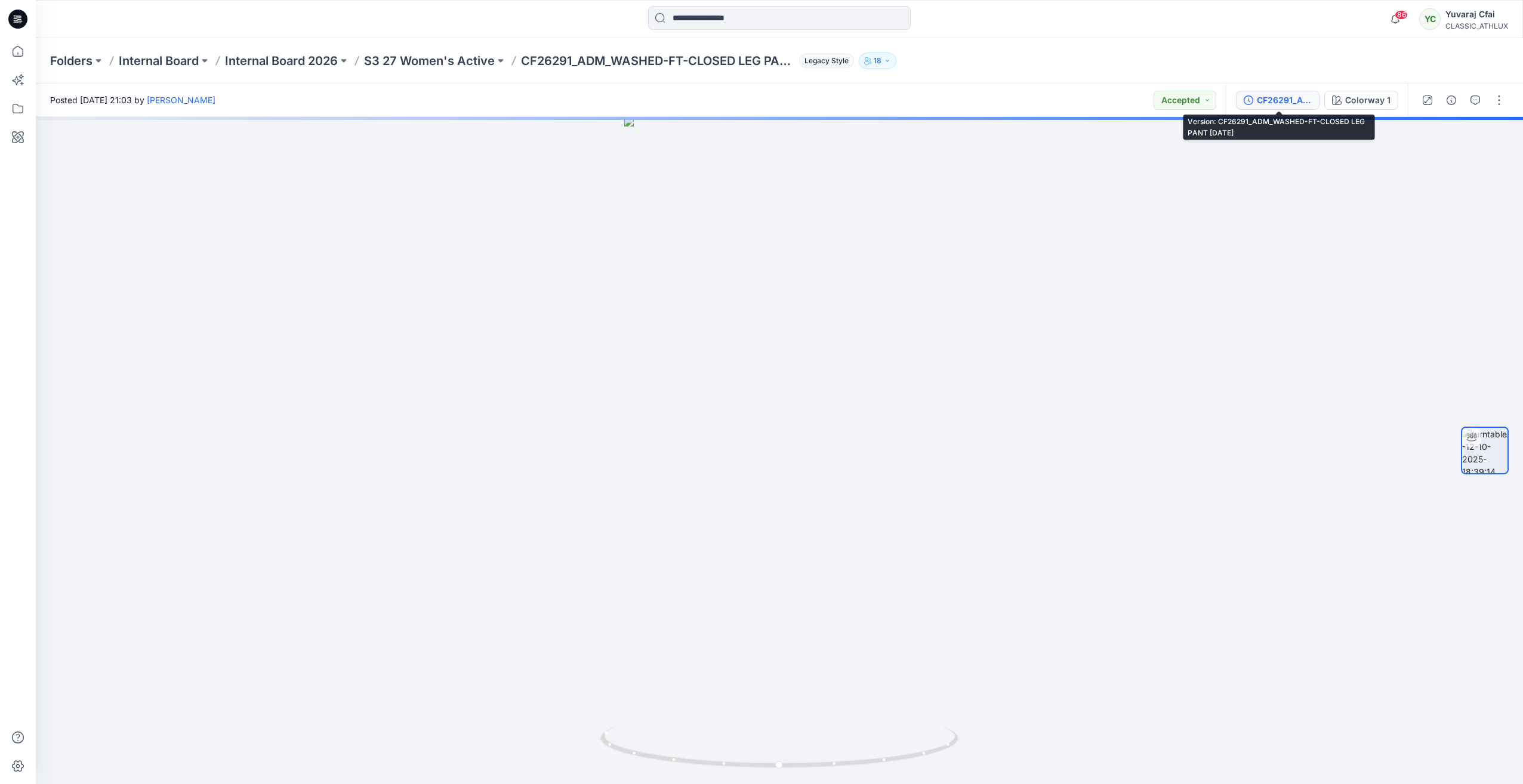
click at [1272, 97] on div "CF26291_ADM_WASHED-FT-CLOSED LEG PANT 12OCT25" at bounding box center [1283, 100] width 55 height 13
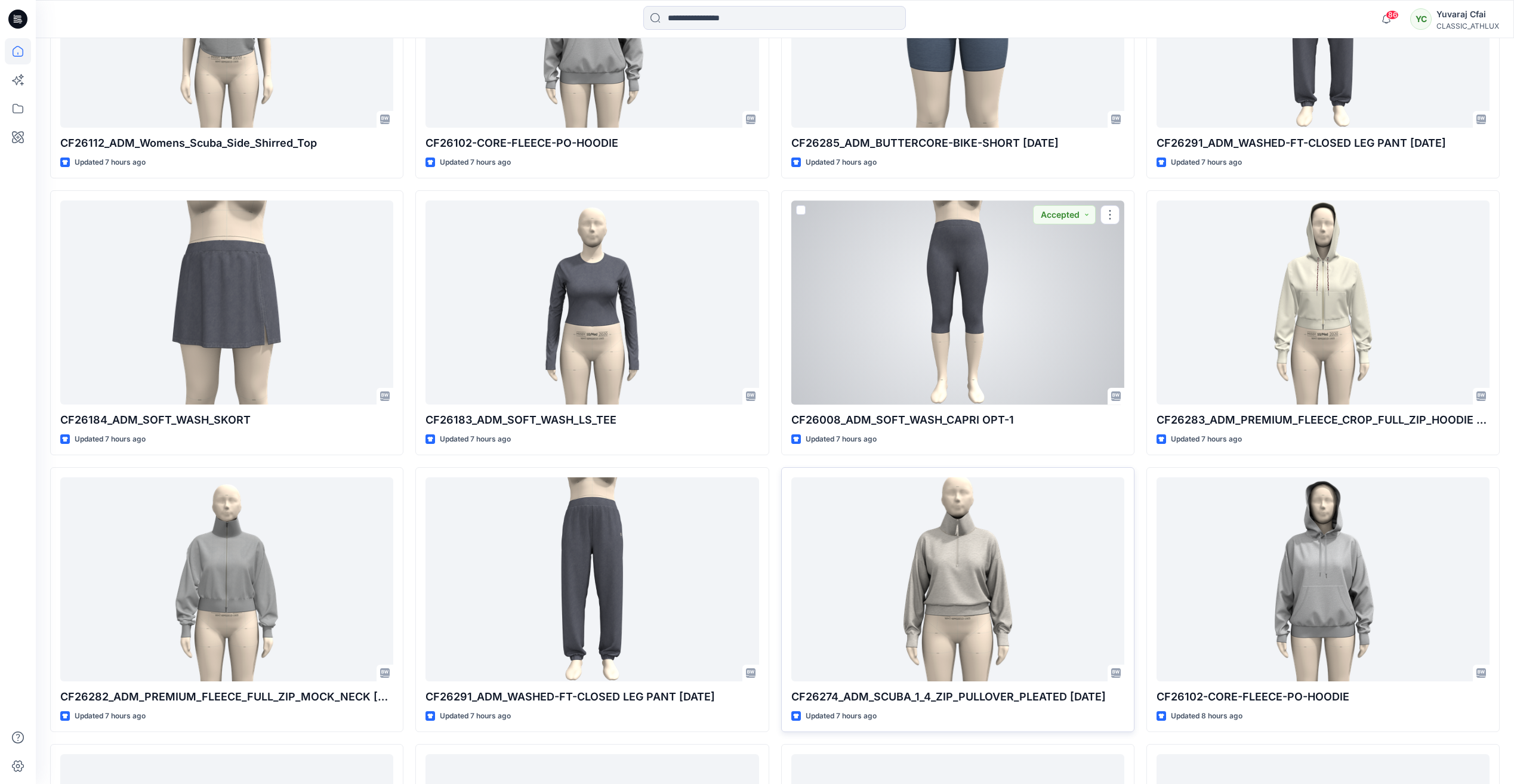
scroll to position [1963, 0]
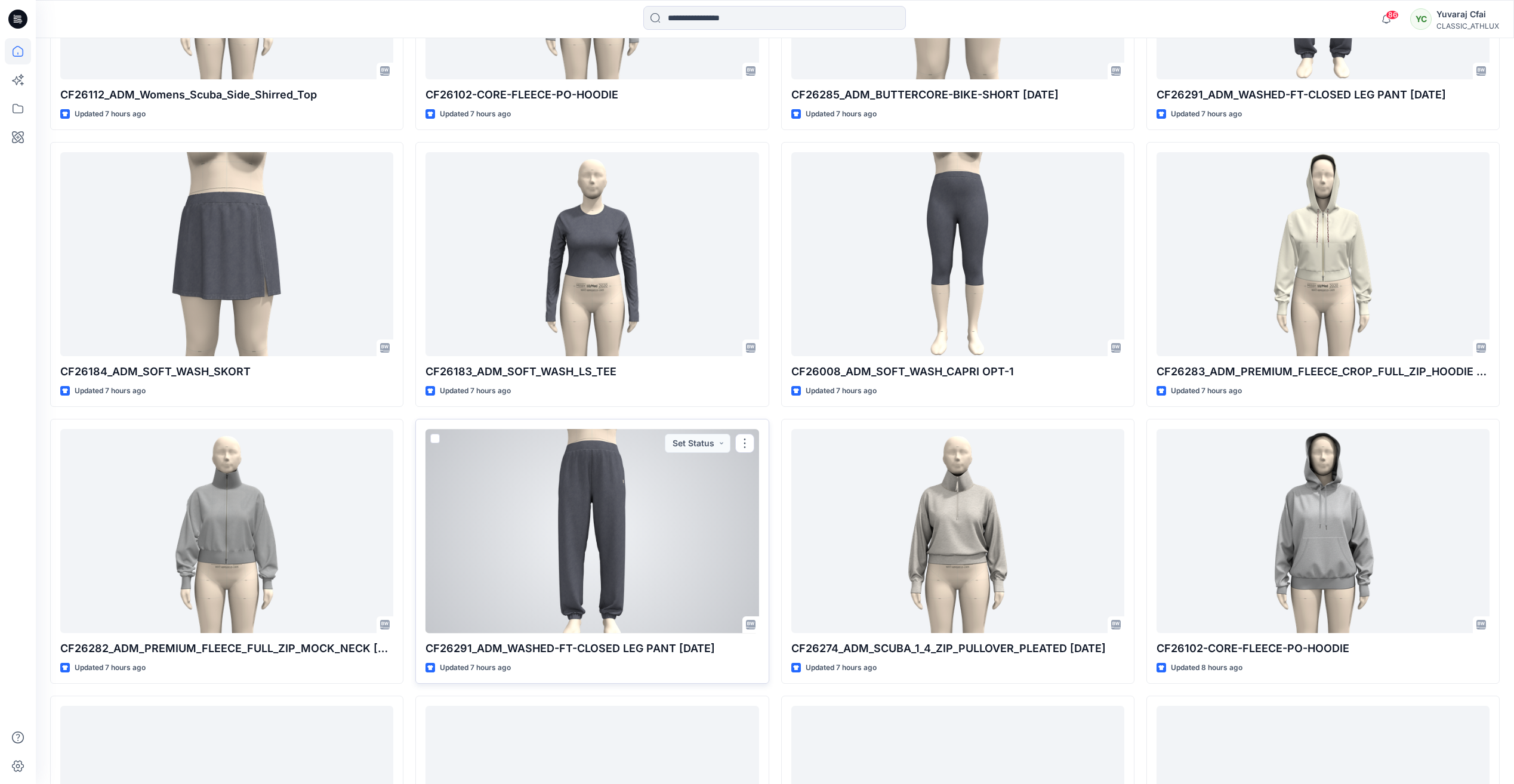
click at [644, 525] on div at bounding box center [591, 530] width 332 height 203
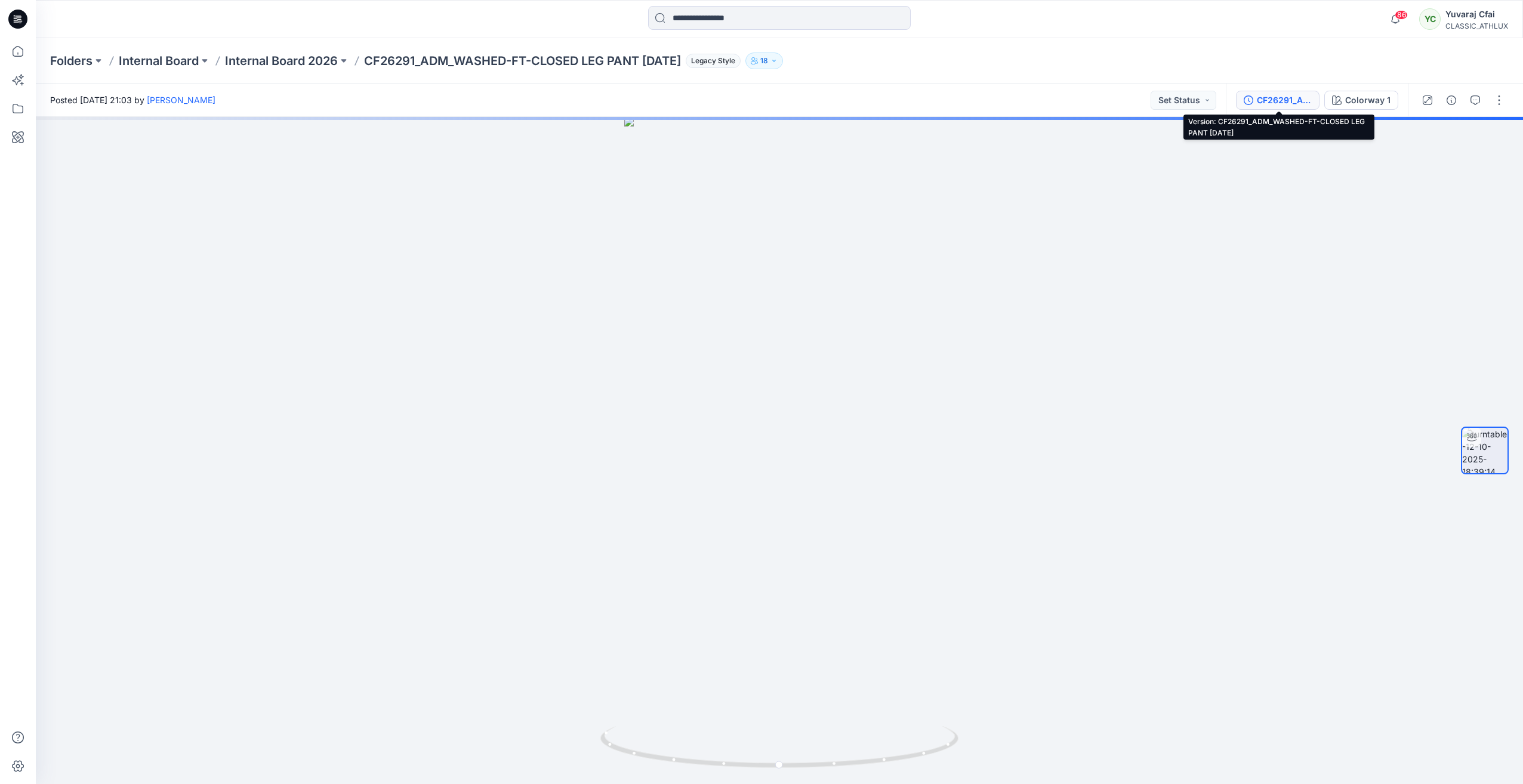
click at [1296, 97] on div "CF26291_ADM_WASHED-FT-CLOSED LEG PANT 12OCT25" at bounding box center [1283, 100] width 55 height 13
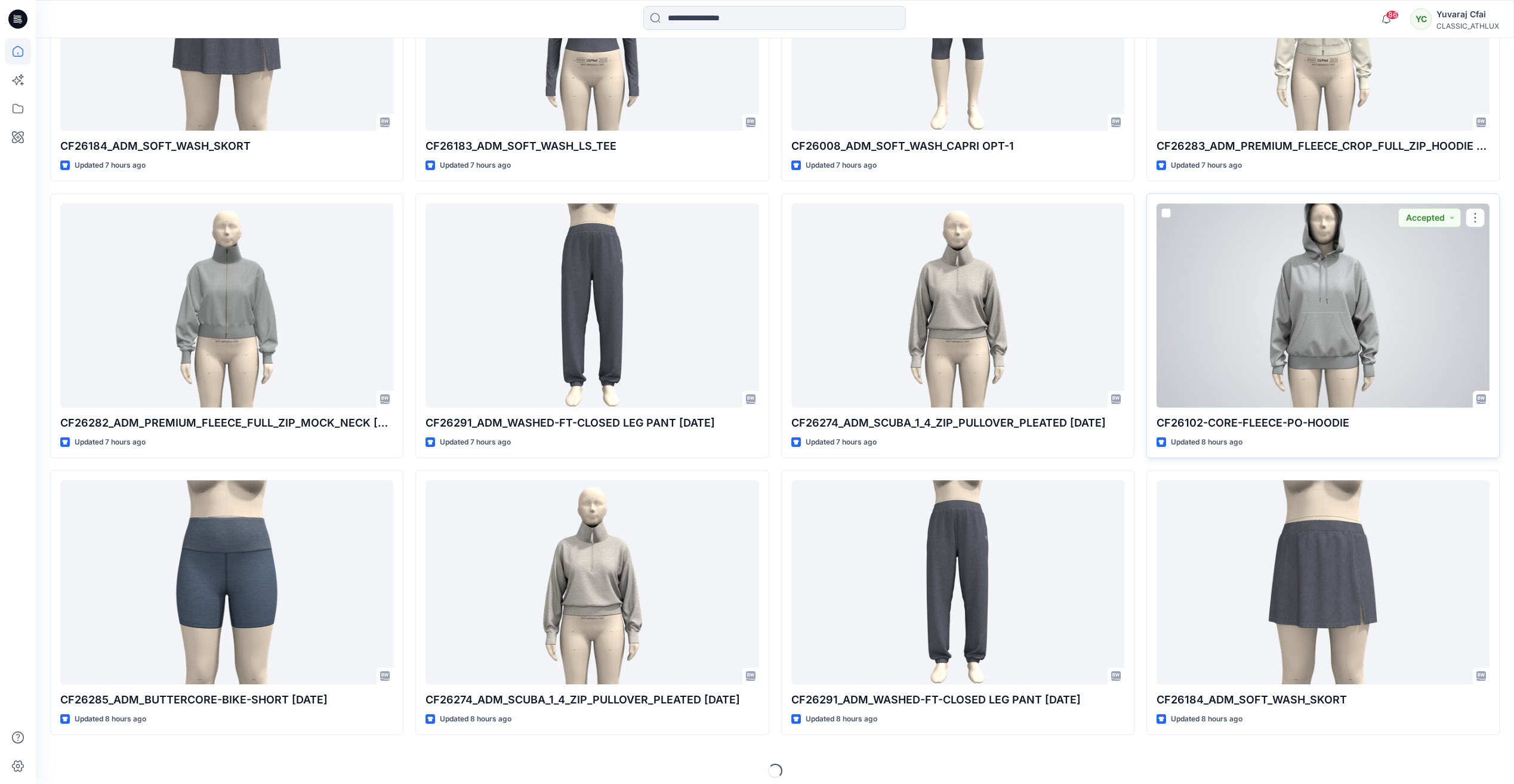
scroll to position [2196, 0]
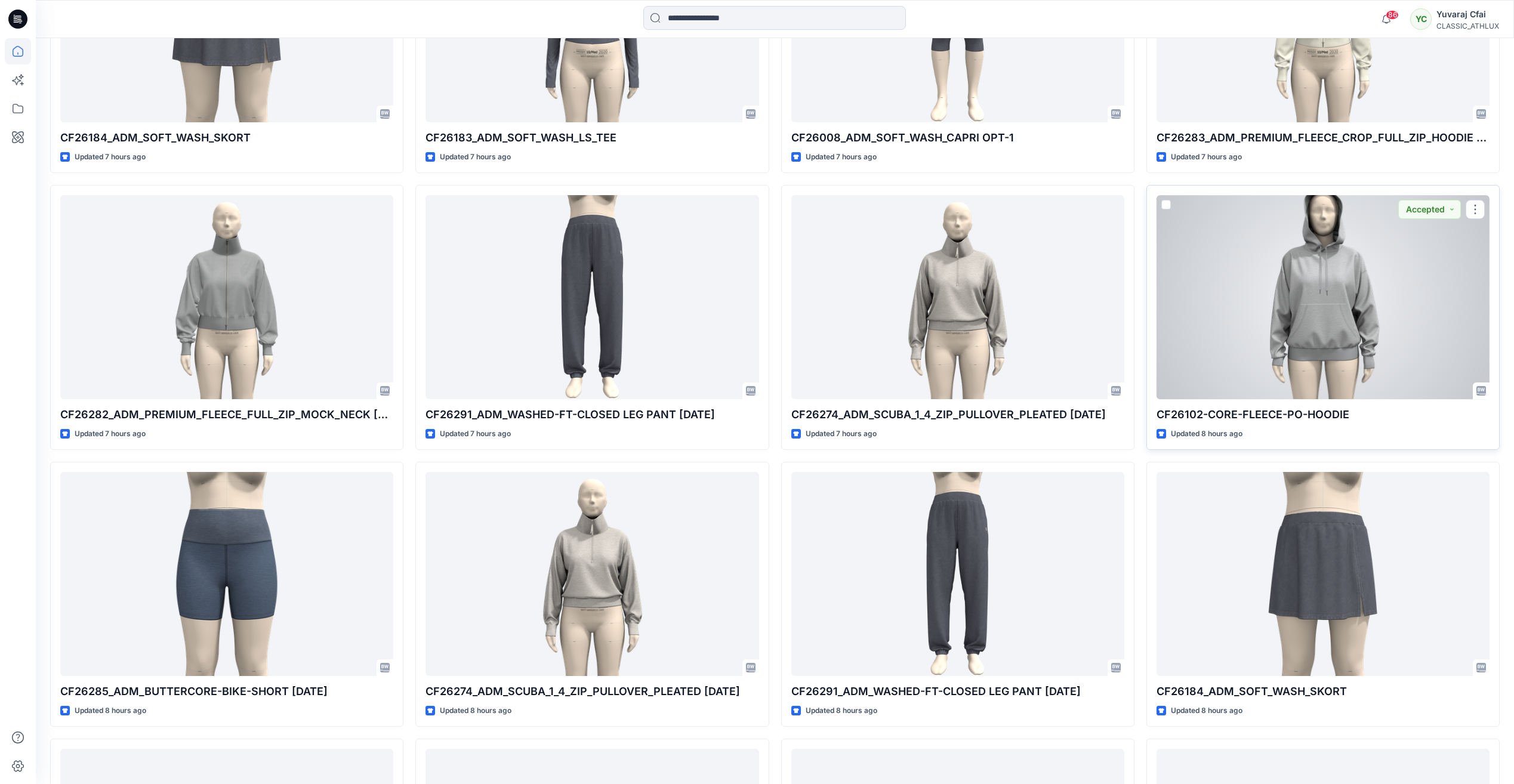
click at [1300, 297] on div at bounding box center [1322, 296] width 332 height 203
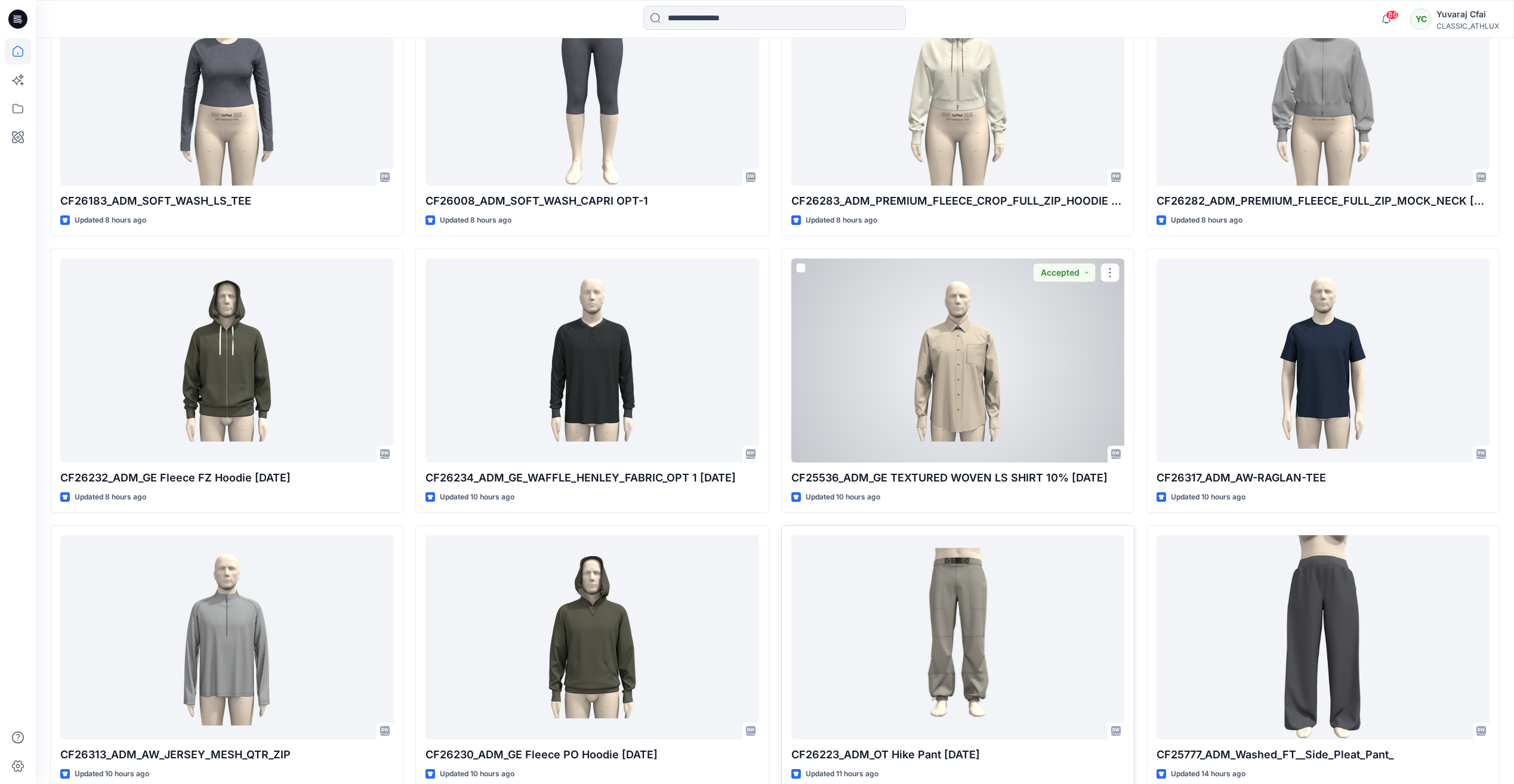
scroll to position [3027, 0]
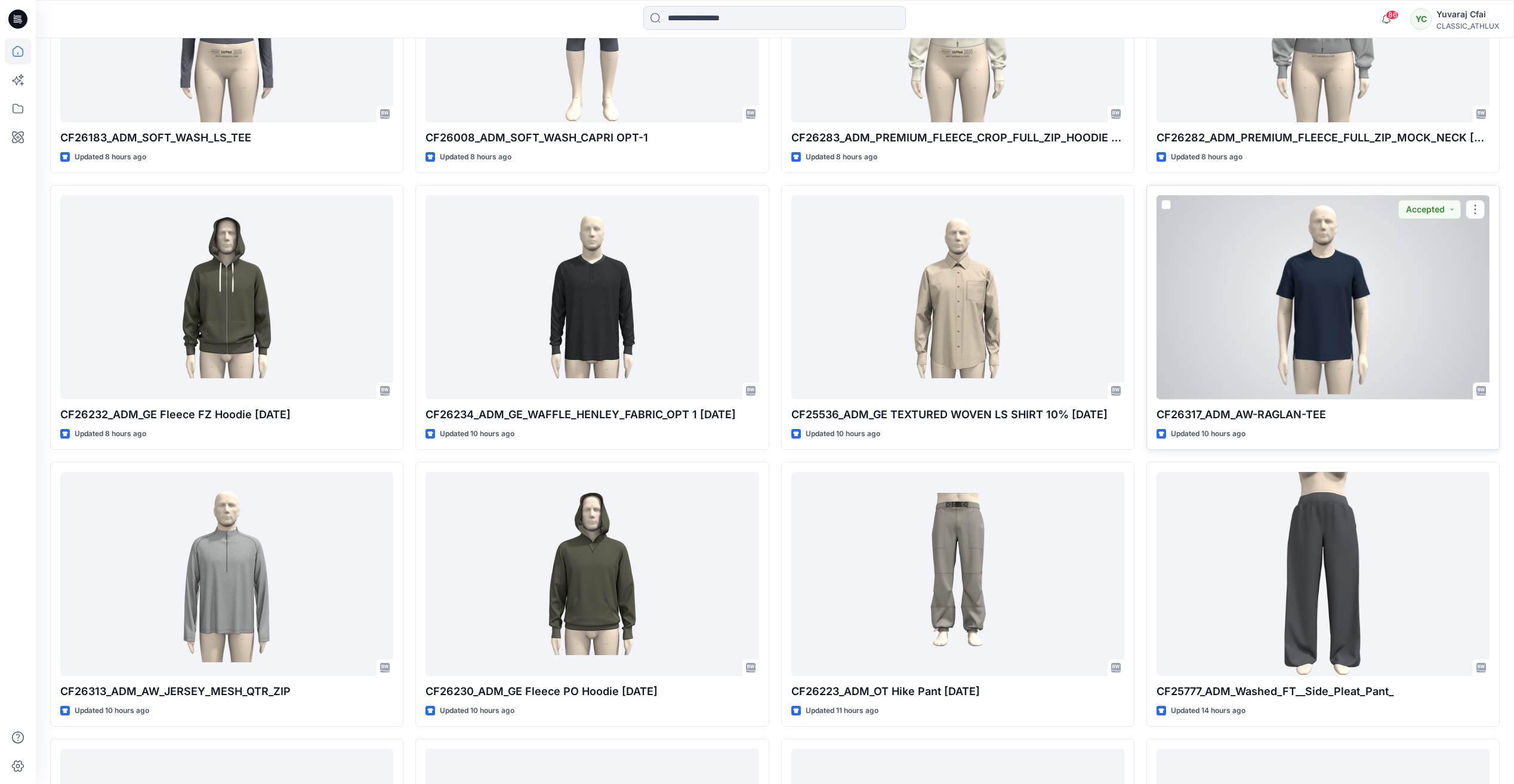
click at [1389, 307] on div at bounding box center [1322, 296] width 332 height 203
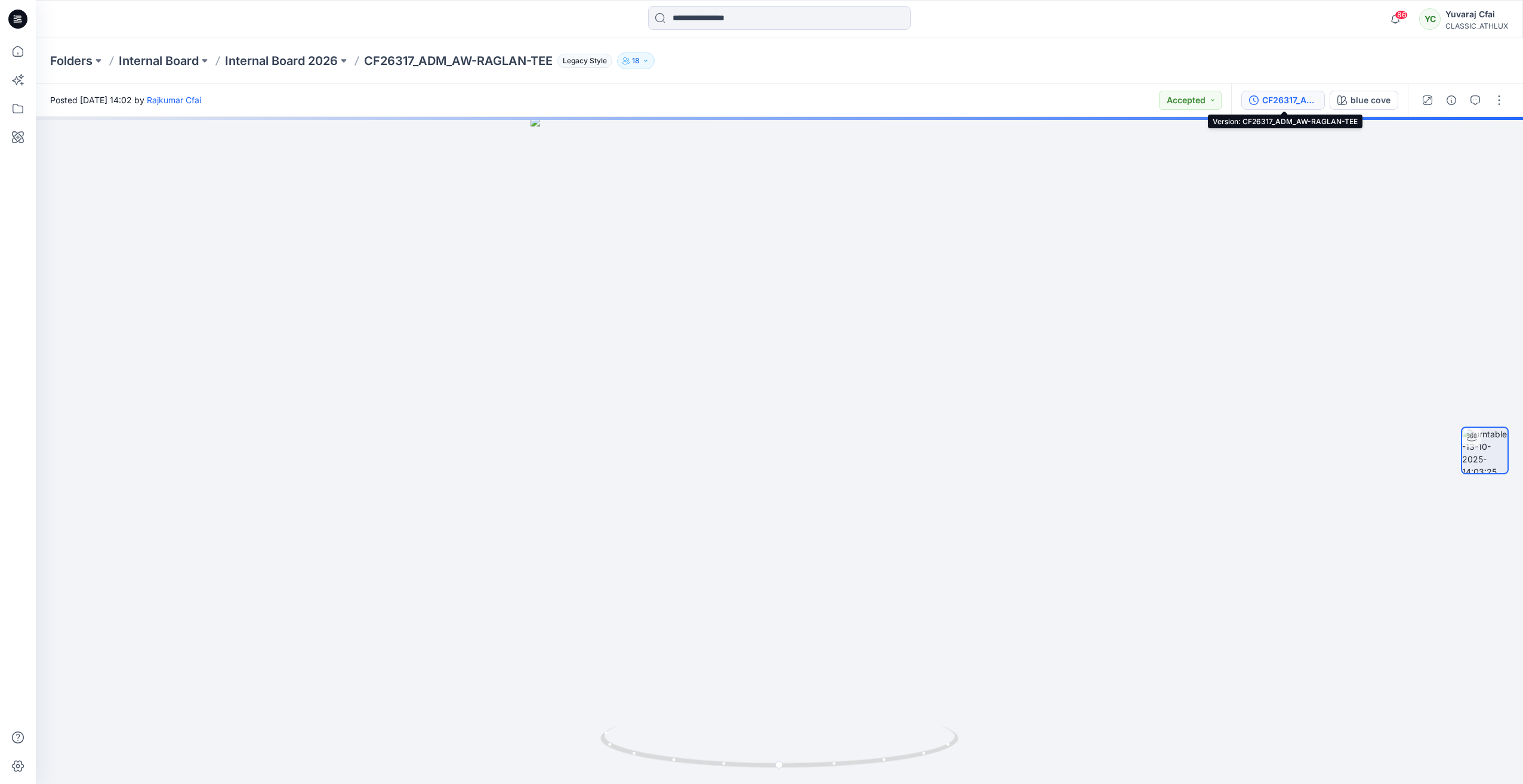
click at [1304, 94] on div "CF26317_ADM_AW-RAGLAN-TEE" at bounding box center [1289, 100] width 55 height 13
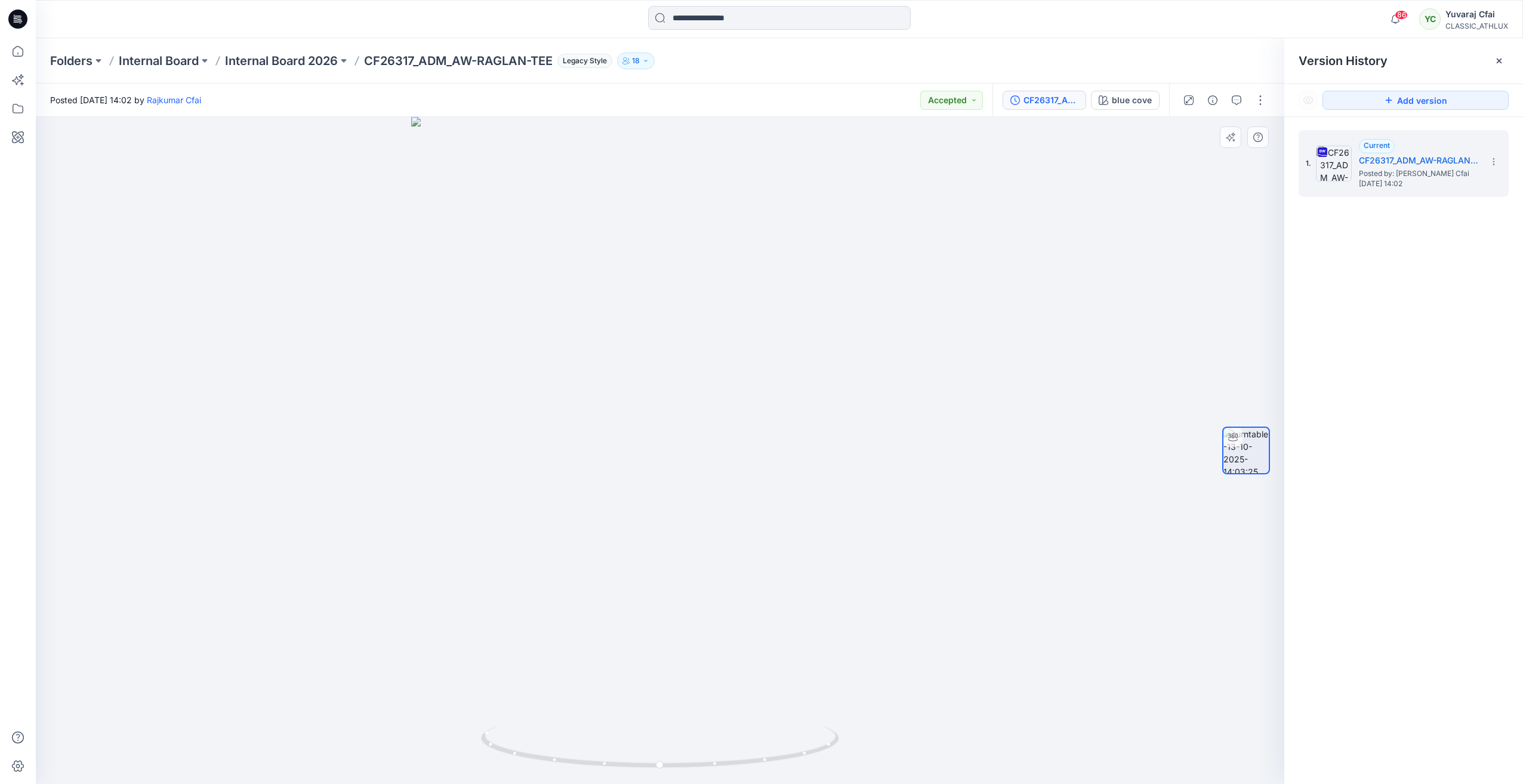
click at [1044, 326] on div at bounding box center [659, 450] width 1248 height 667
drag, startPoint x: 669, startPoint y: 766, endPoint x: 690, endPoint y: 750, distance: 26.4
click at [692, 757] on icon at bounding box center [661, 748] width 361 height 45
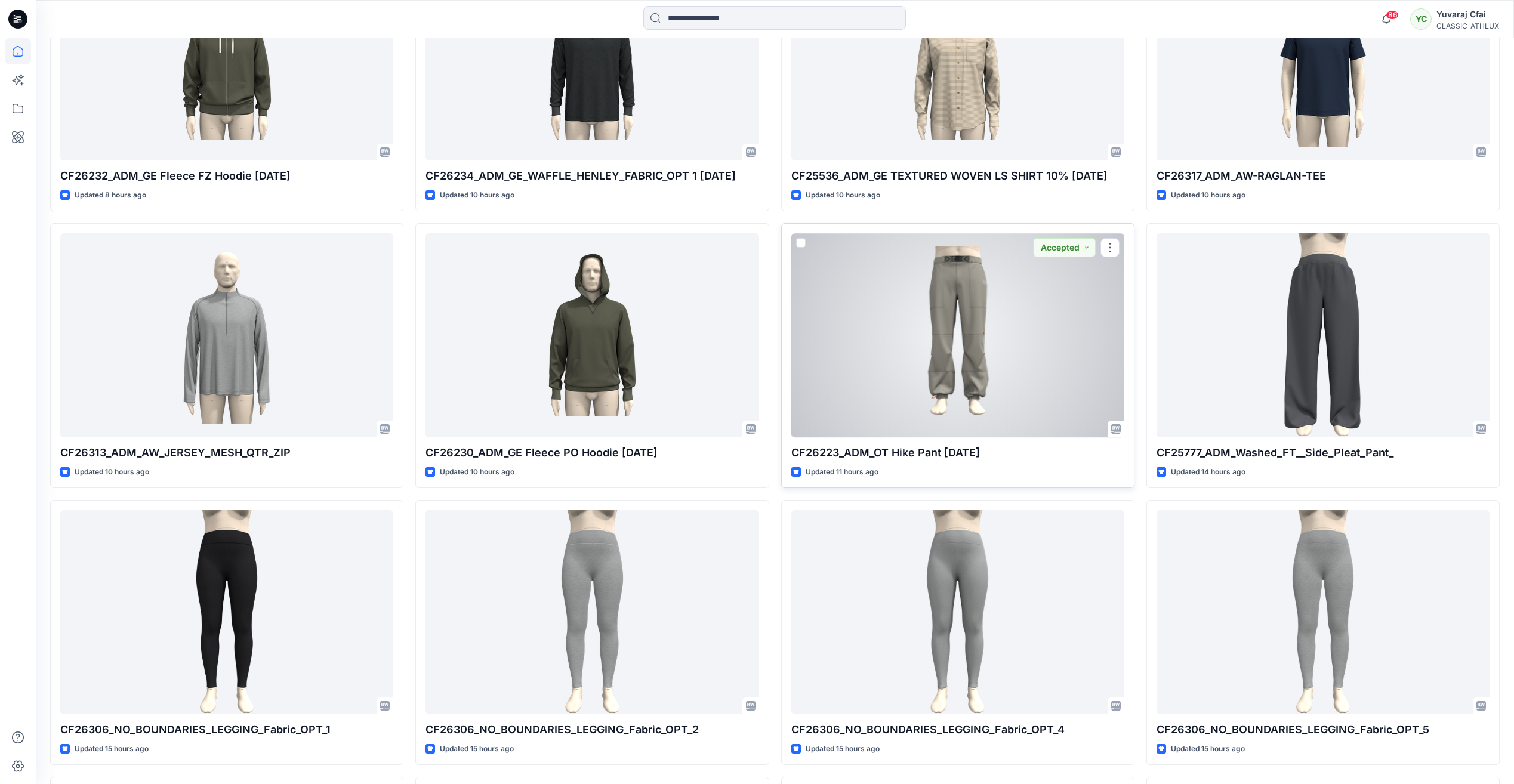
scroll to position [3325, 0]
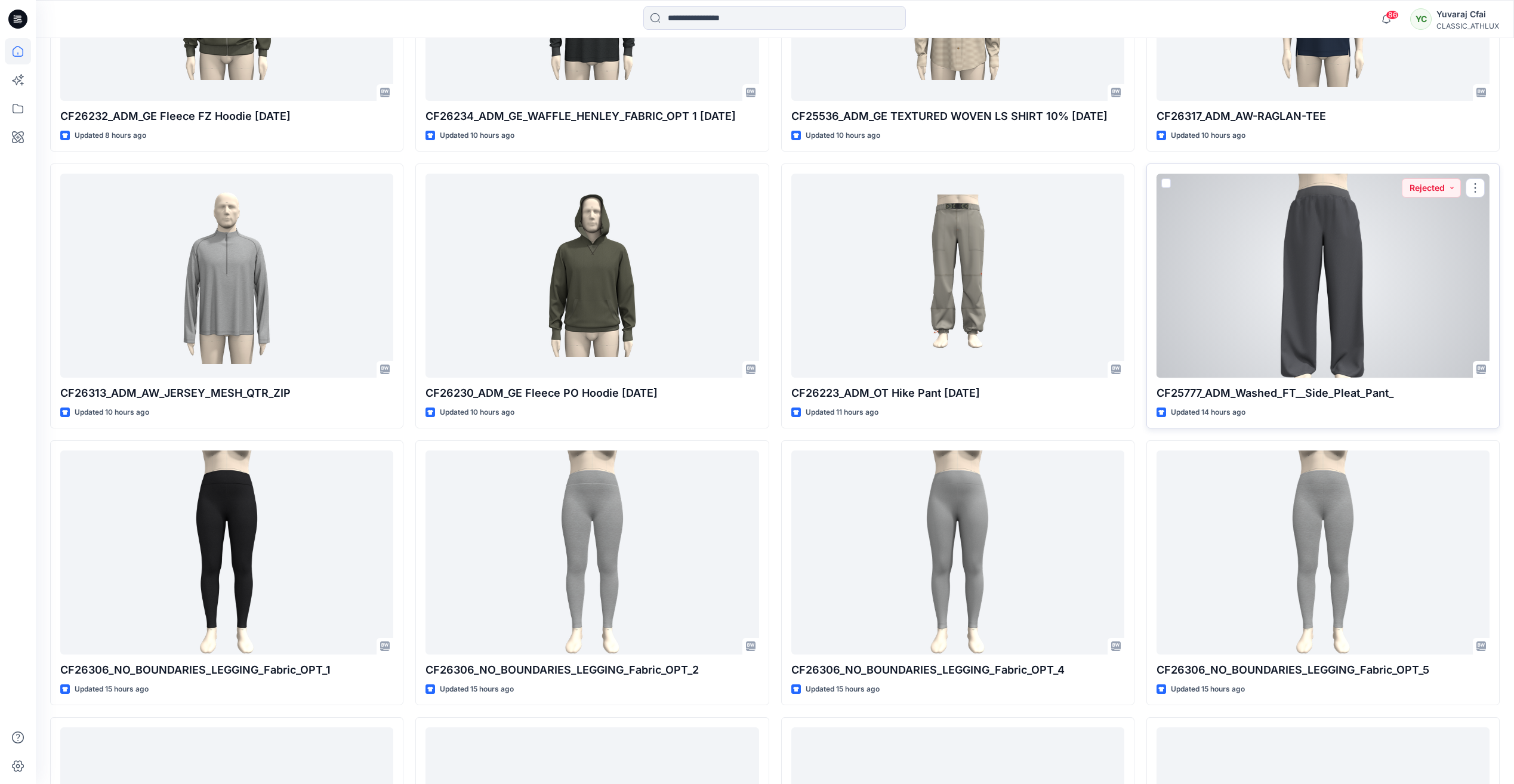
click at [1344, 239] on div at bounding box center [1322, 275] width 332 height 203
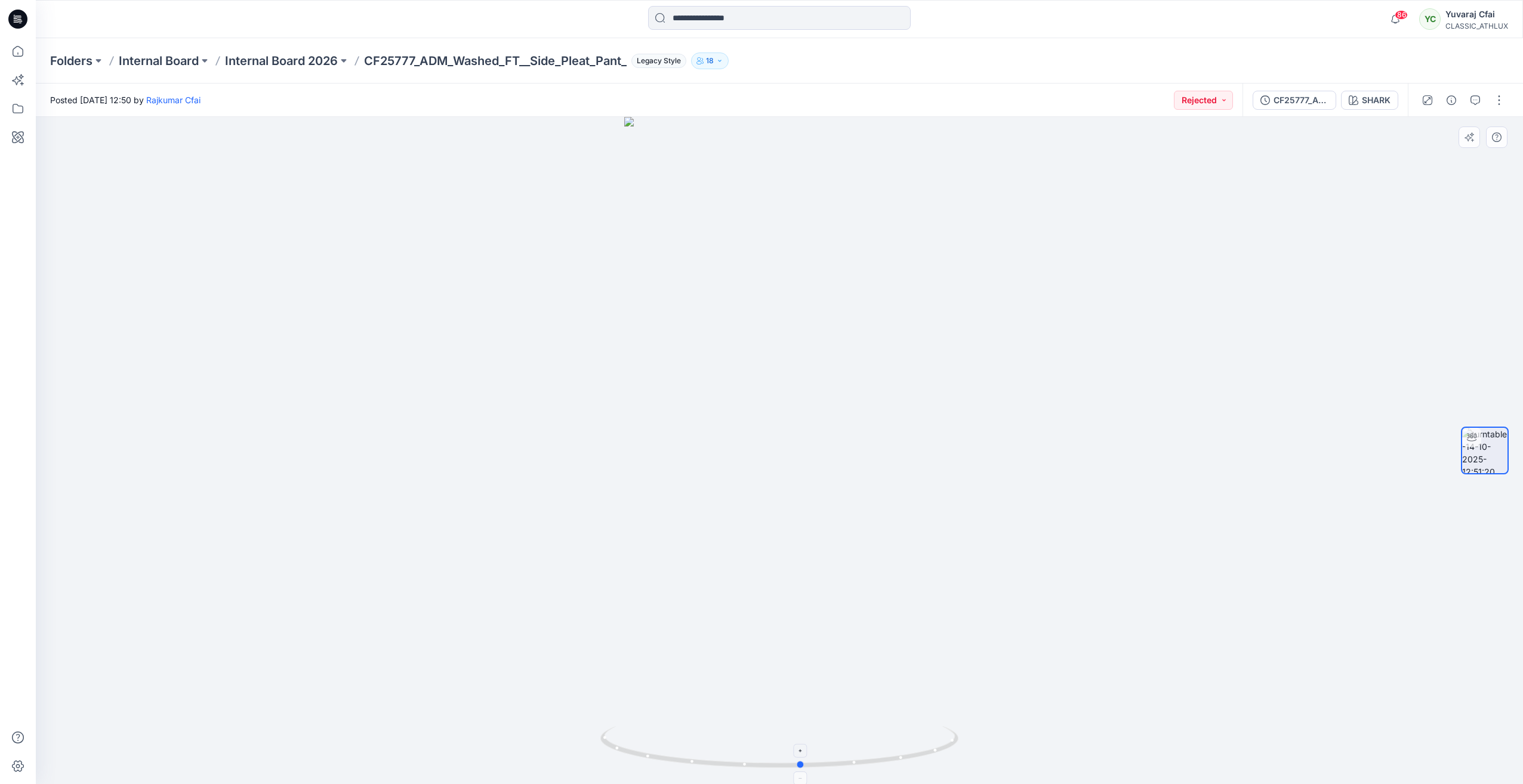
drag, startPoint x: 785, startPoint y: 765, endPoint x: 807, endPoint y: 730, distance: 41.3
click at [807, 730] on icon at bounding box center [781, 748] width 361 height 45
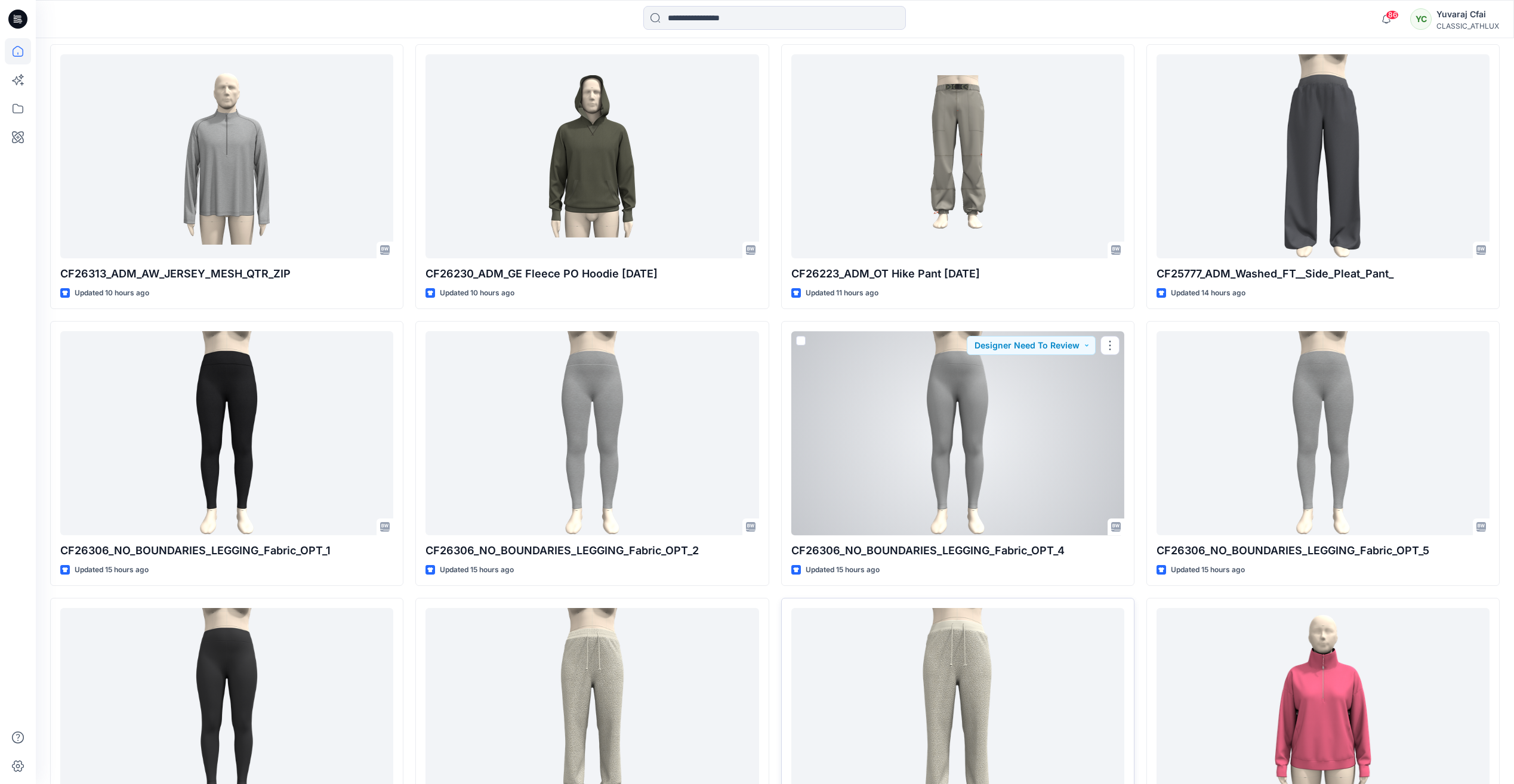
scroll to position [3385, 0]
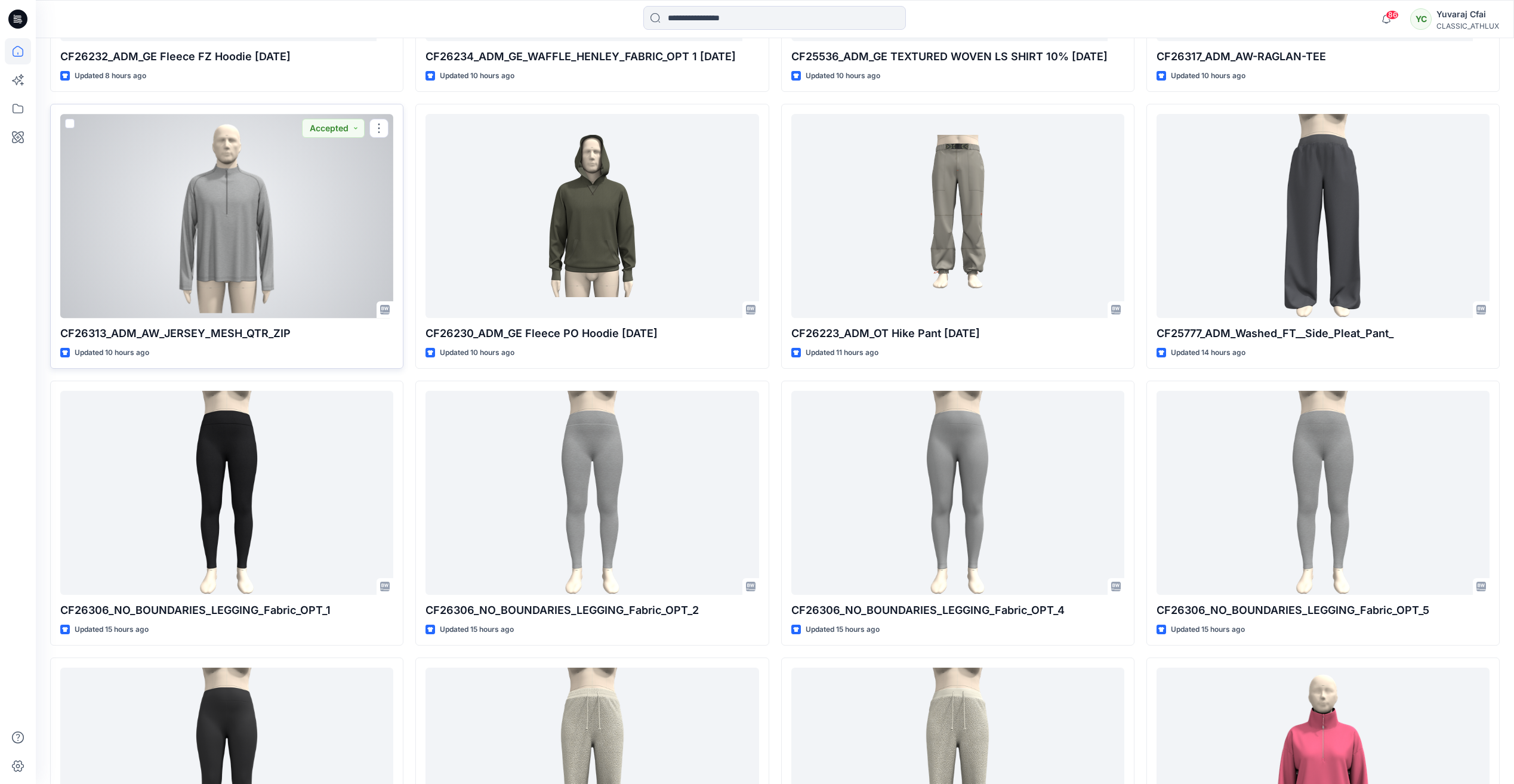
click at [227, 207] on div at bounding box center [226, 215] width 332 height 203
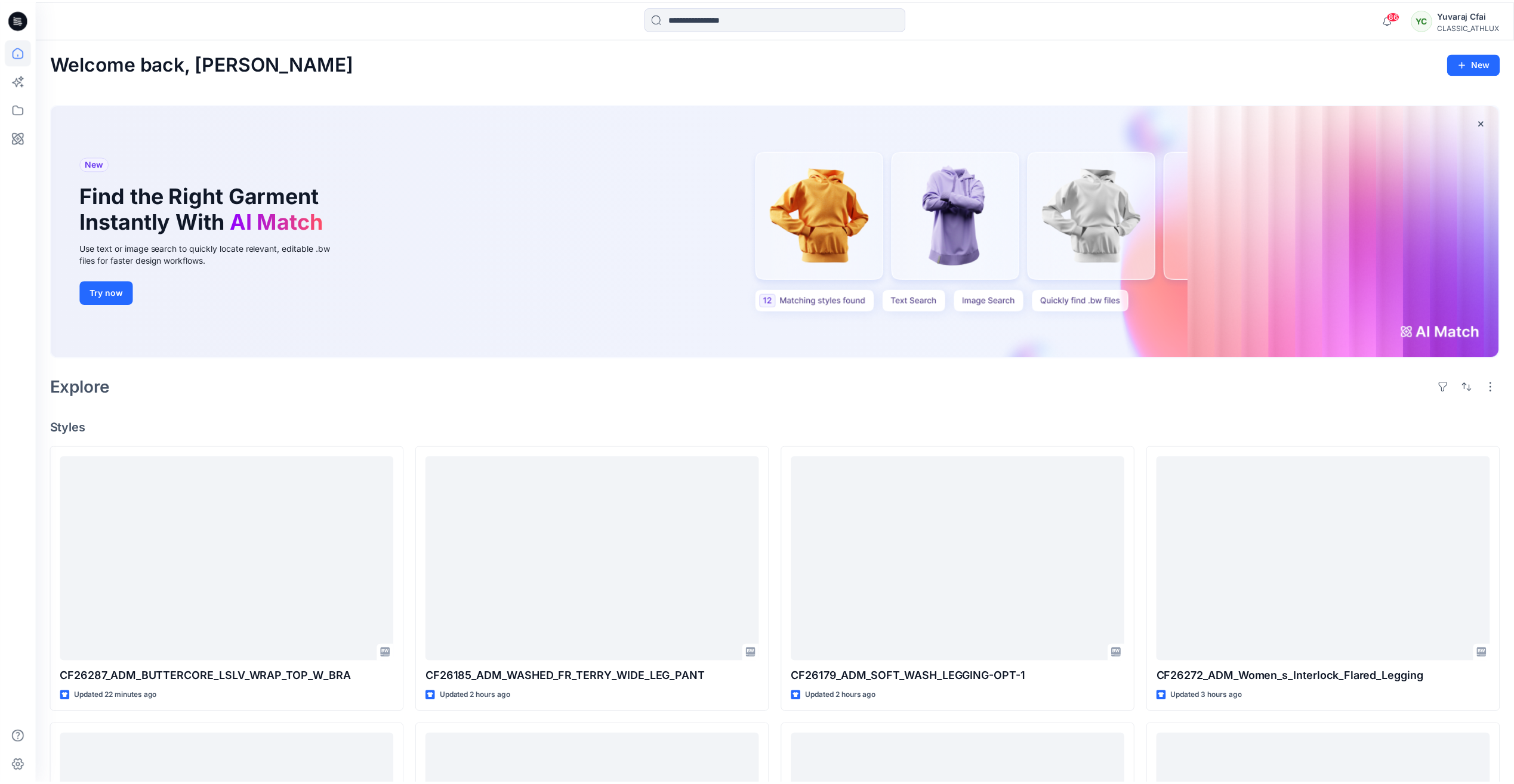
scroll to position [3385, 0]
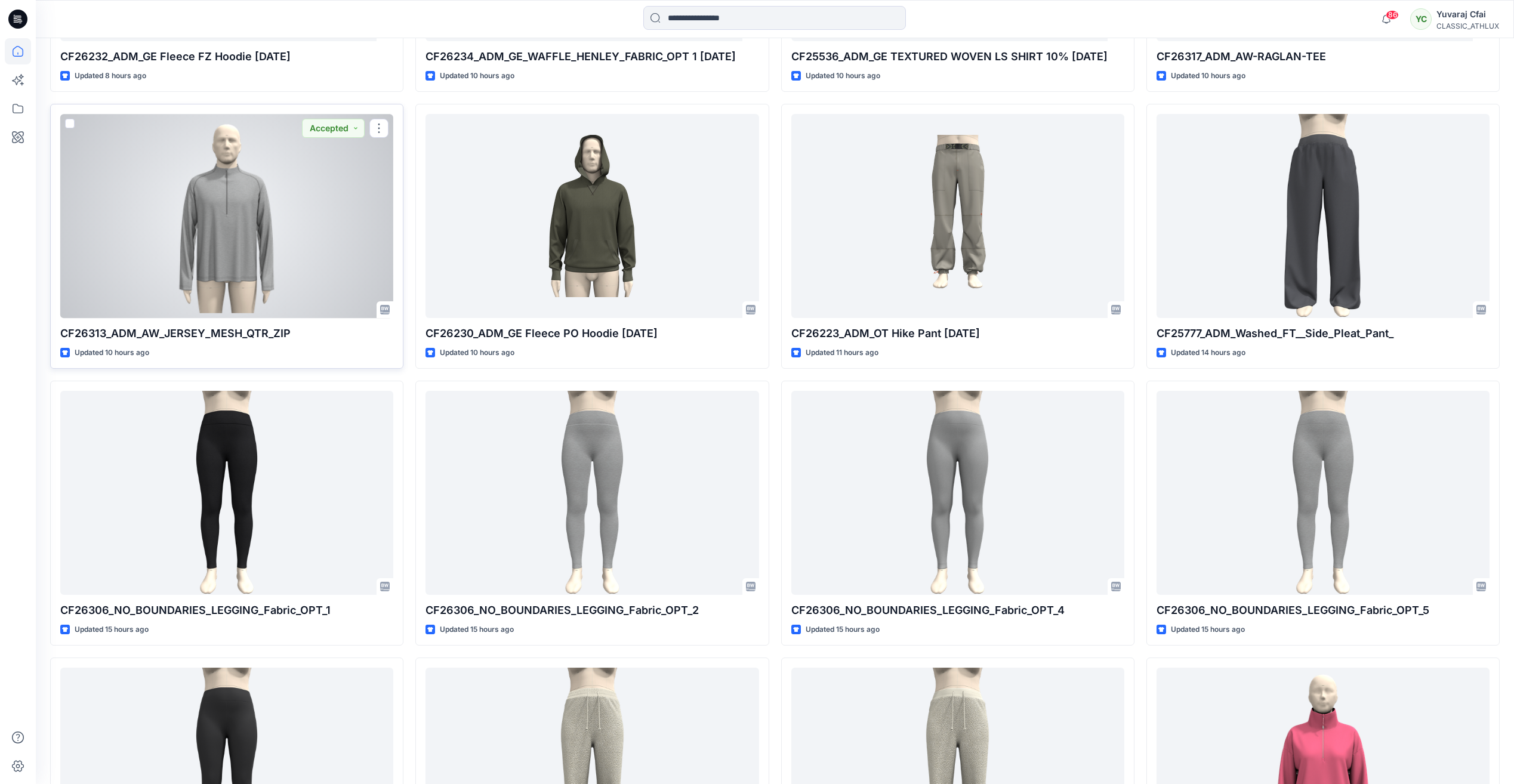
click at [186, 224] on div at bounding box center [226, 215] width 332 height 203
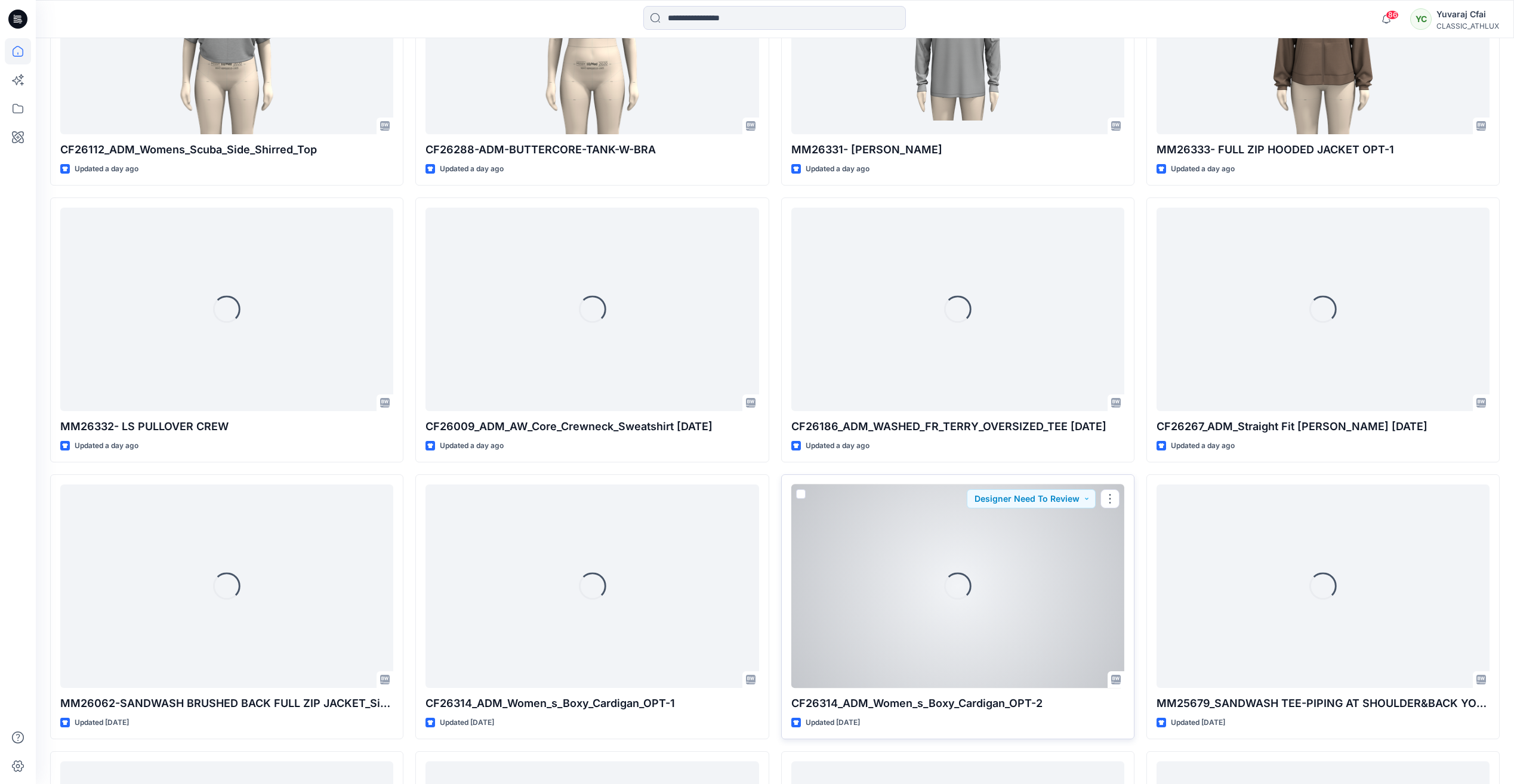
scroll to position [4573, 0]
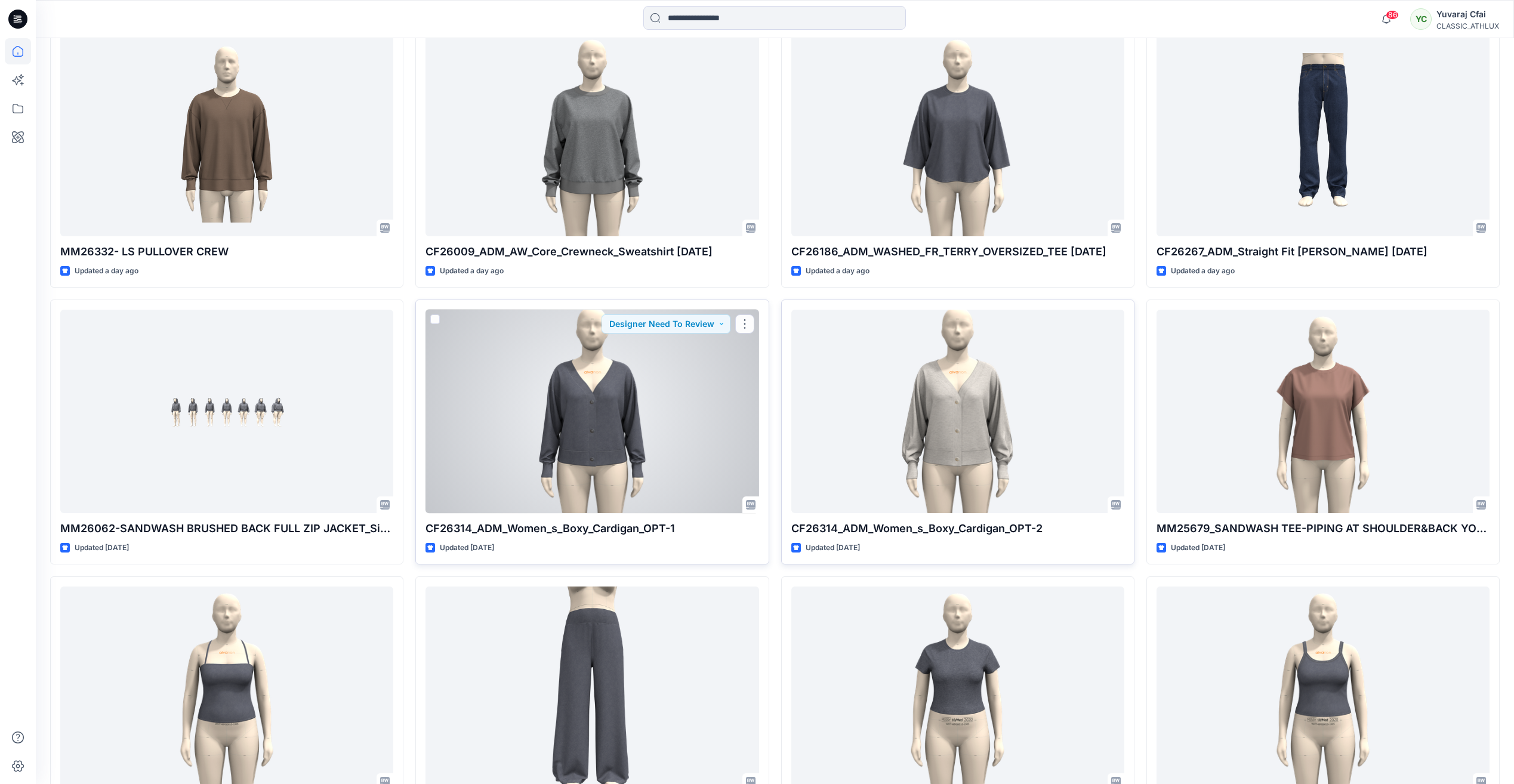
click at [564, 426] on div at bounding box center [591, 411] width 332 height 203
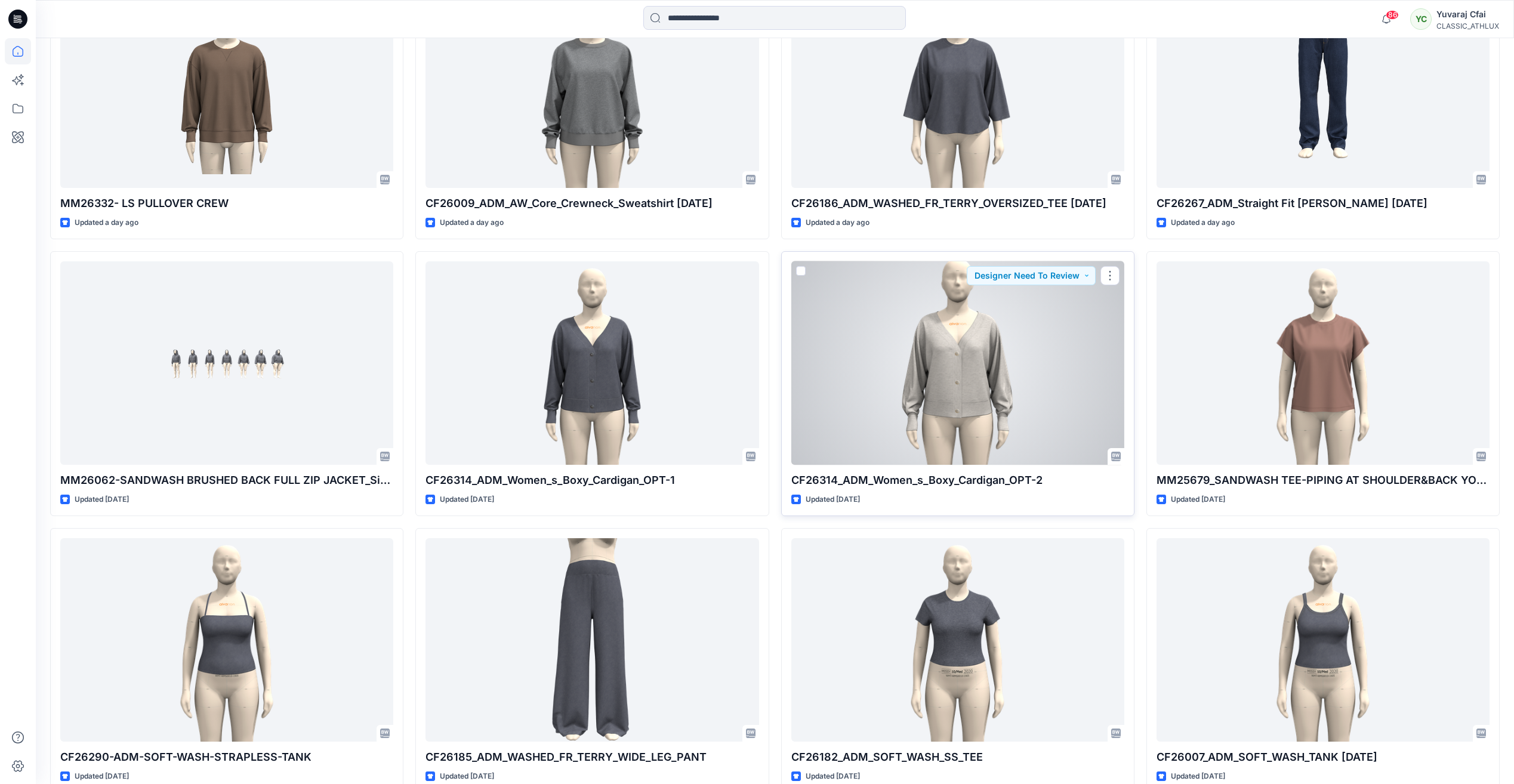
scroll to position [4688, 0]
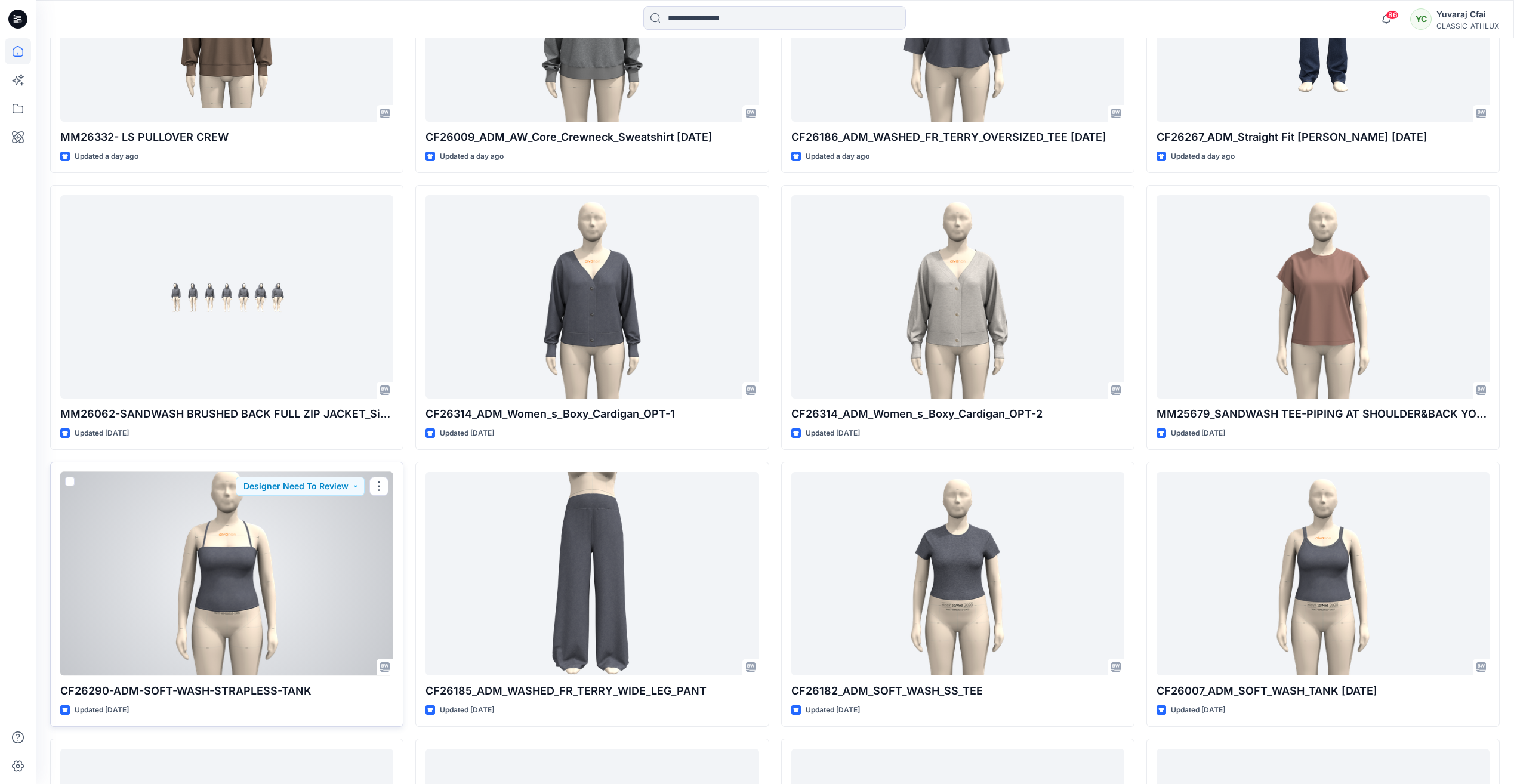
click at [269, 588] on div at bounding box center [226, 573] width 332 height 203
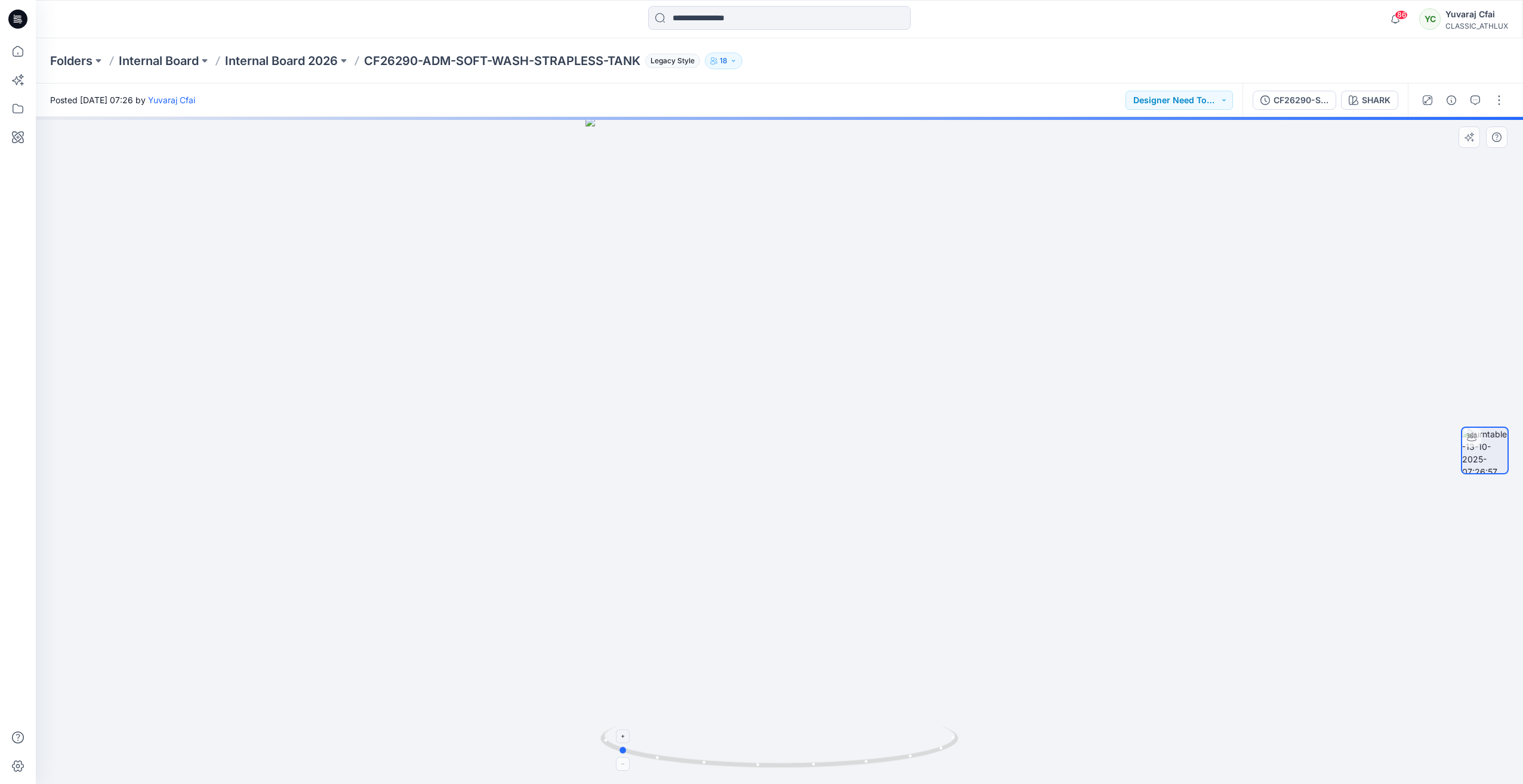
drag, startPoint x: 782, startPoint y: 762, endPoint x: 620, endPoint y: 737, distance: 163.9
click at [620, 737] on icon at bounding box center [781, 748] width 361 height 45
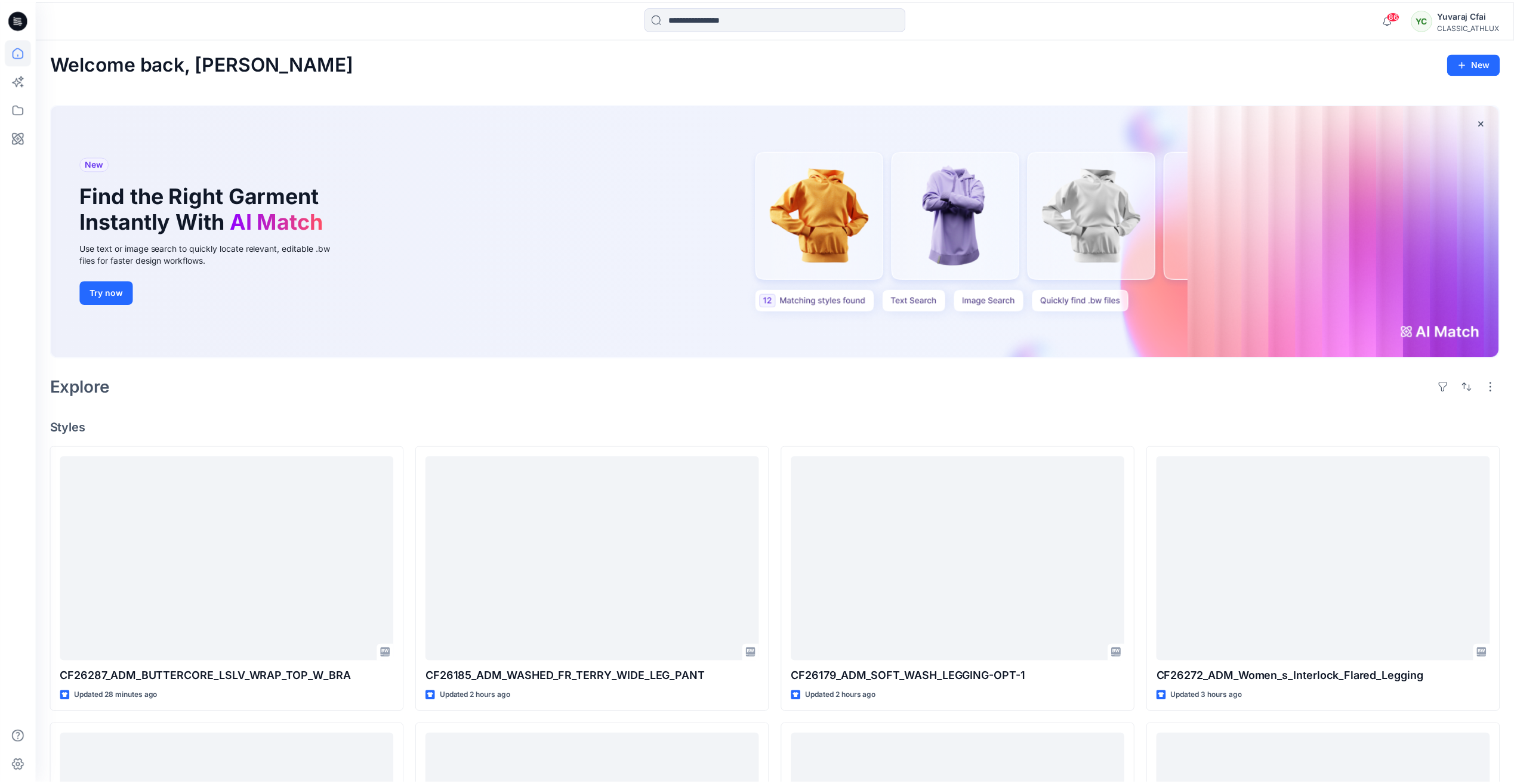
scroll to position [4688, 0]
